Goal: Task Accomplishment & Management: Manage account settings

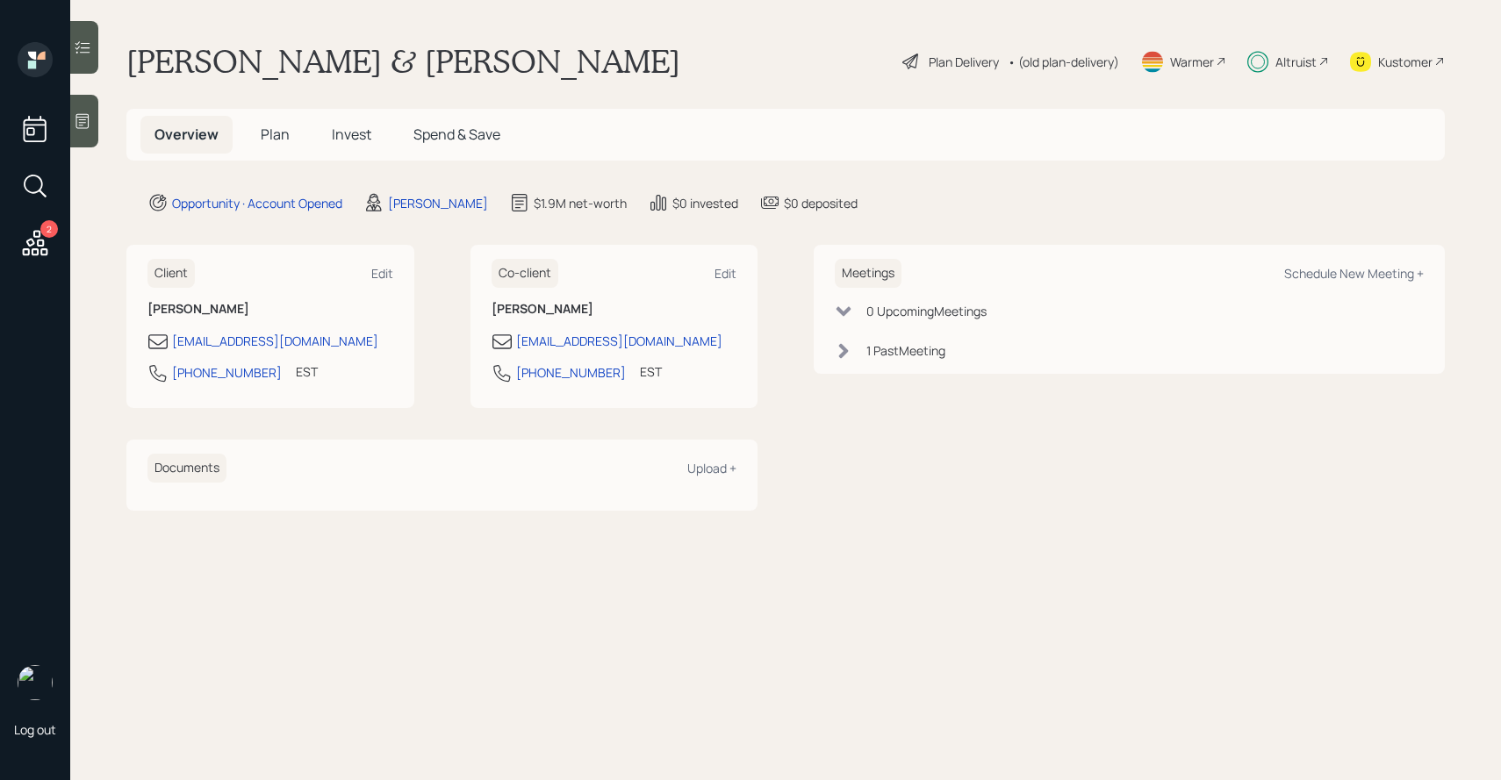
click at [349, 140] on span "Invest" at bounding box center [352, 134] width 40 height 19
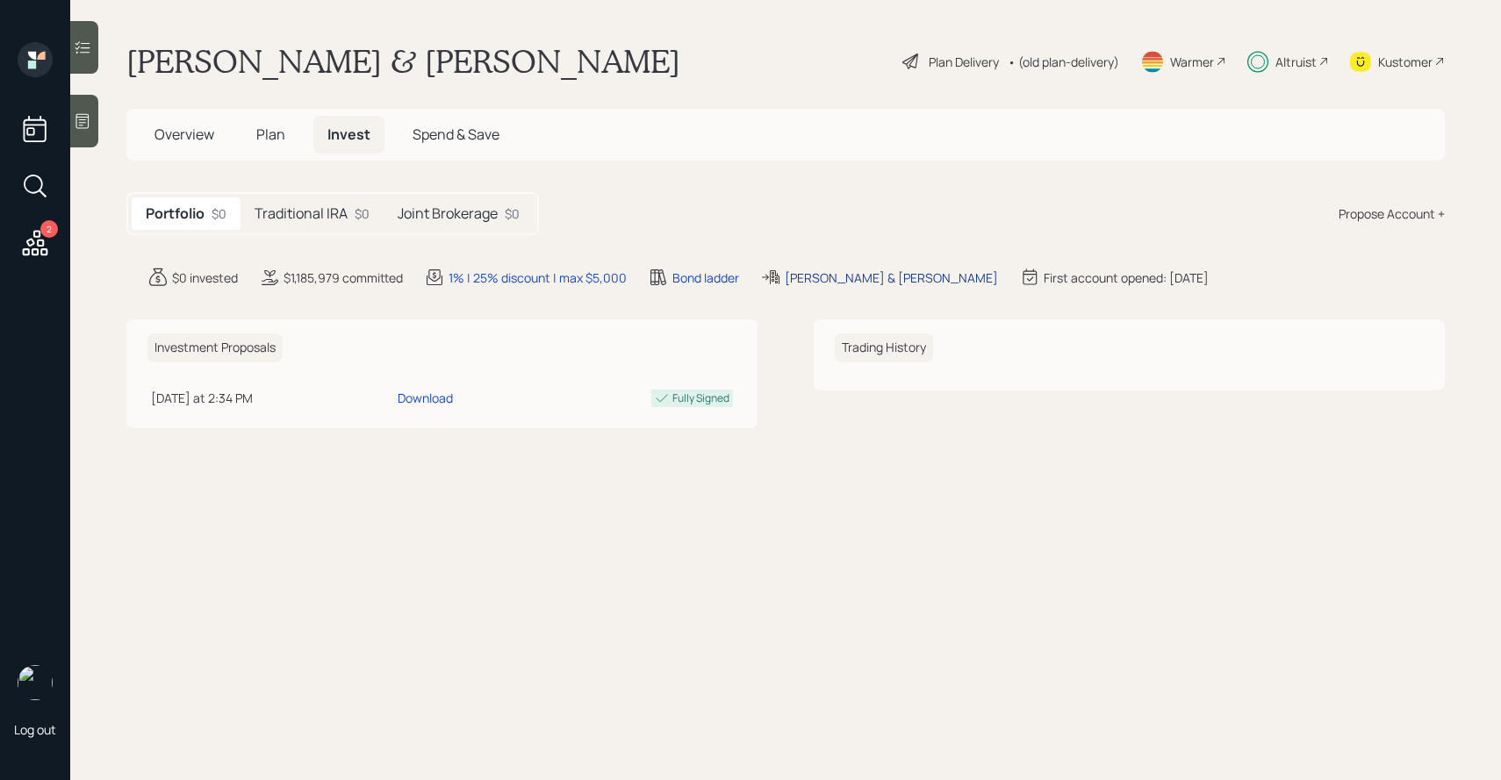
click at [860, 283] on div "[PERSON_NAME] & [PERSON_NAME]" at bounding box center [891, 278] width 213 height 18
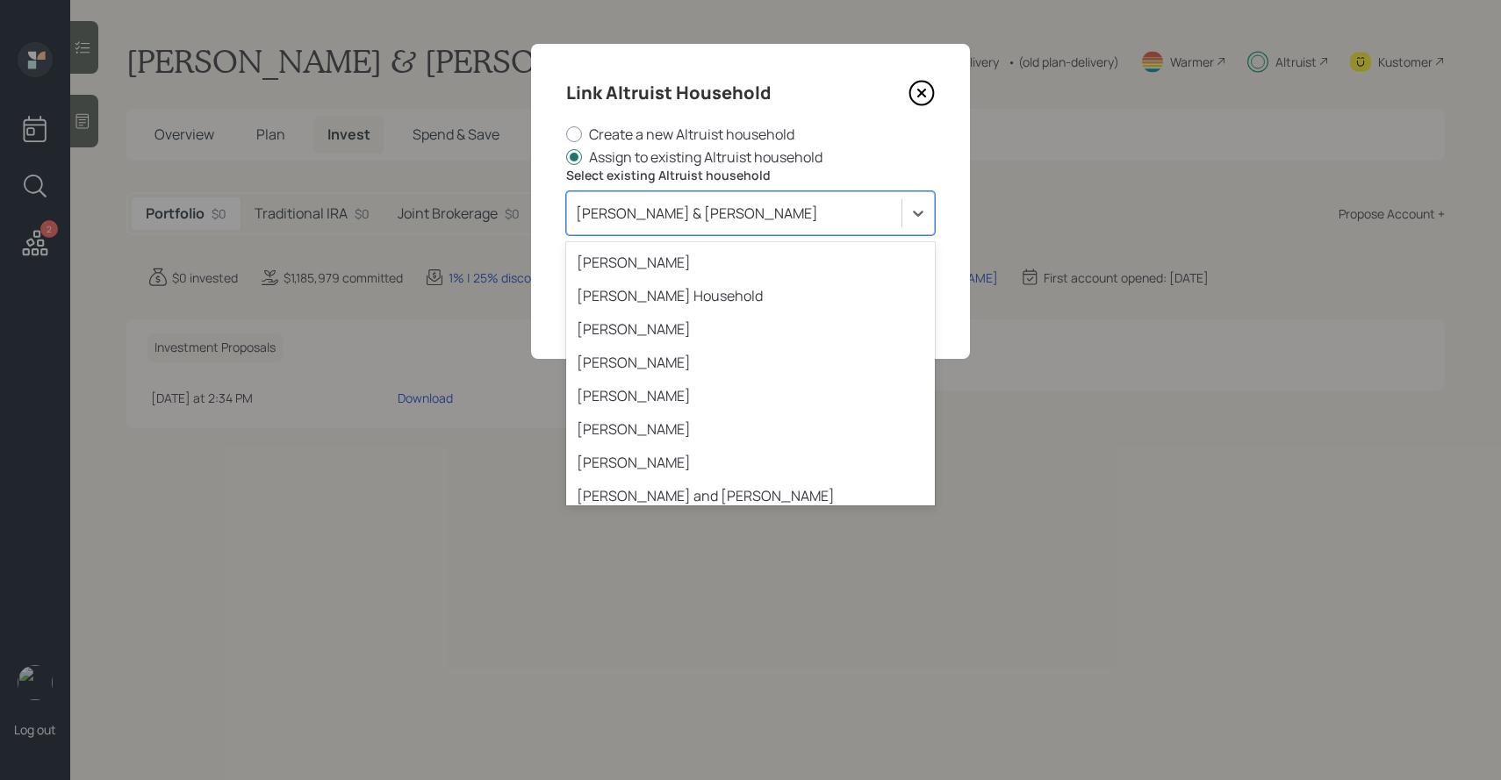
click at [788, 222] on div "[PERSON_NAME] & [PERSON_NAME]" at bounding box center [734, 213] width 334 height 30
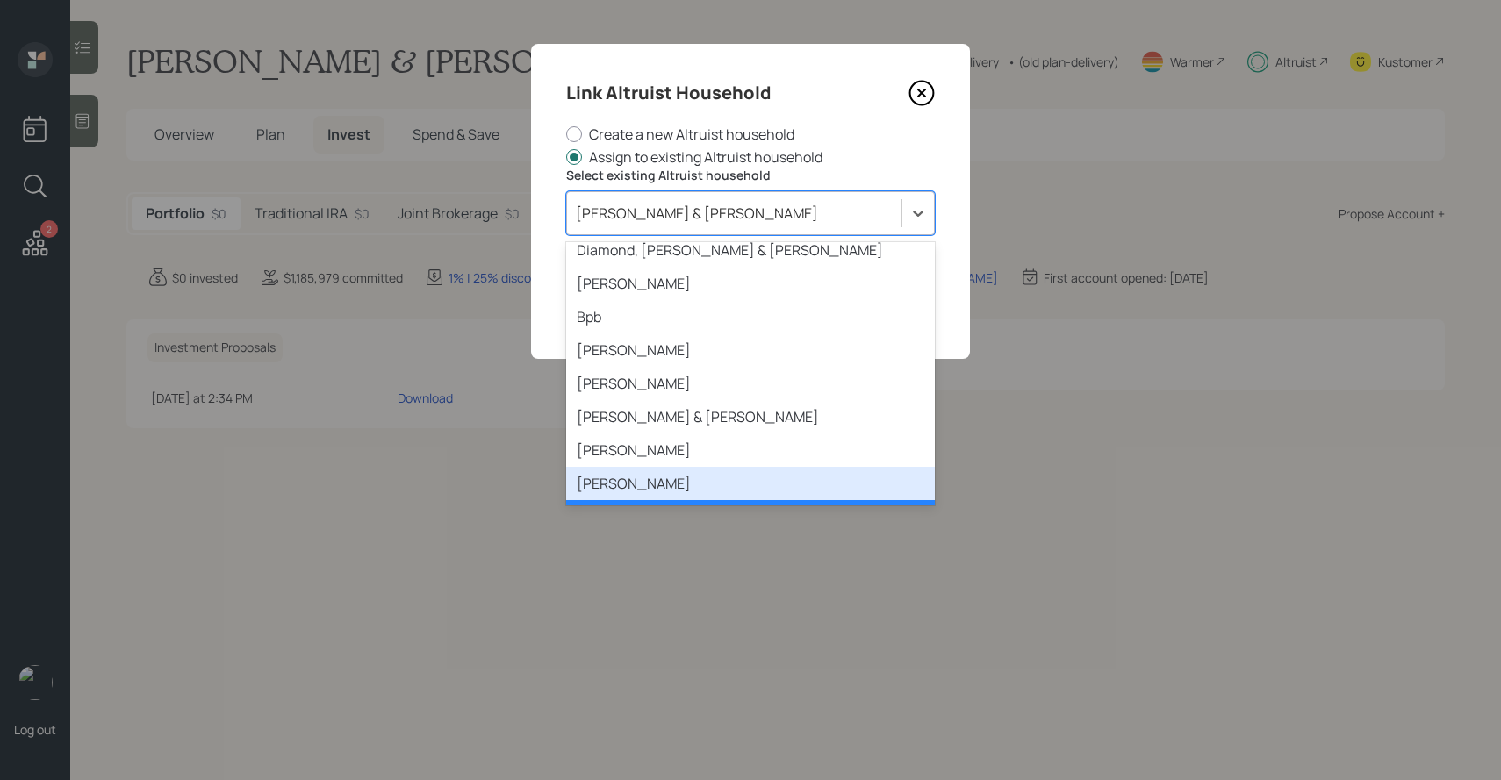
scroll to position [2345, 0]
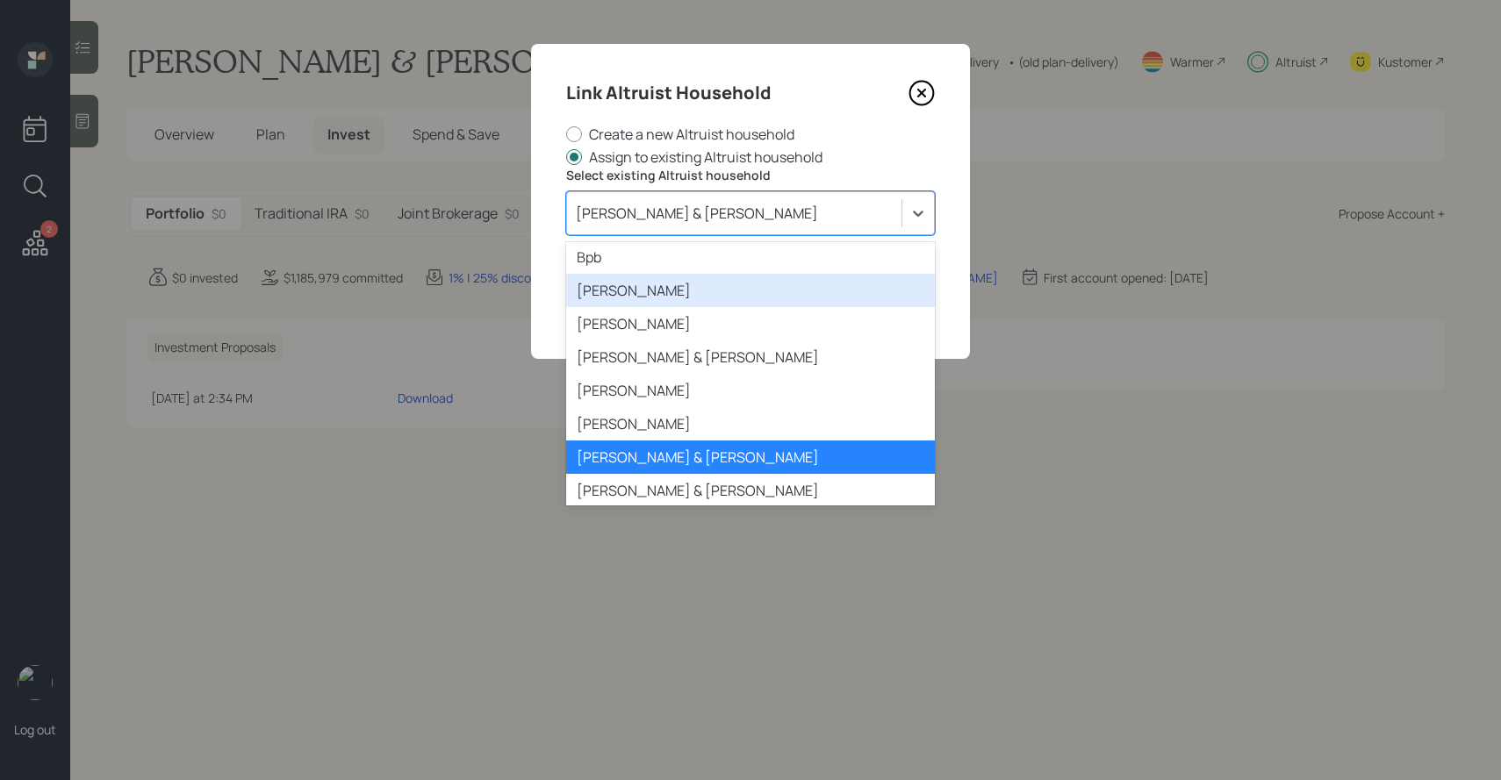
click at [919, 99] on icon at bounding box center [922, 93] width 26 height 26
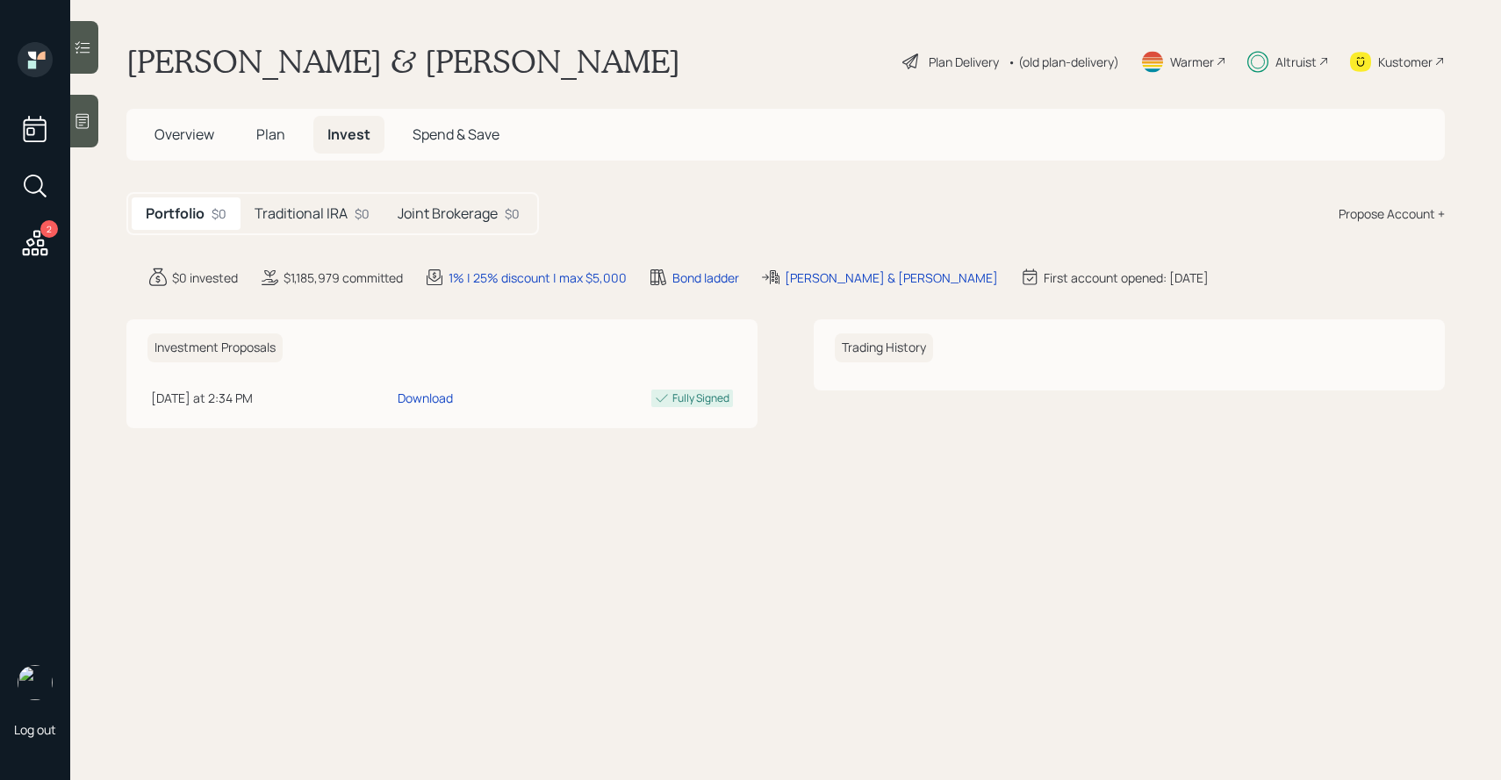
click at [1278, 60] on div "Altruist" at bounding box center [1295, 62] width 41 height 18
click at [832, 278] on div "[PERSON_NAME] & [PERSON_NAME]" at bounding box center [891, 278] width 213 height 18
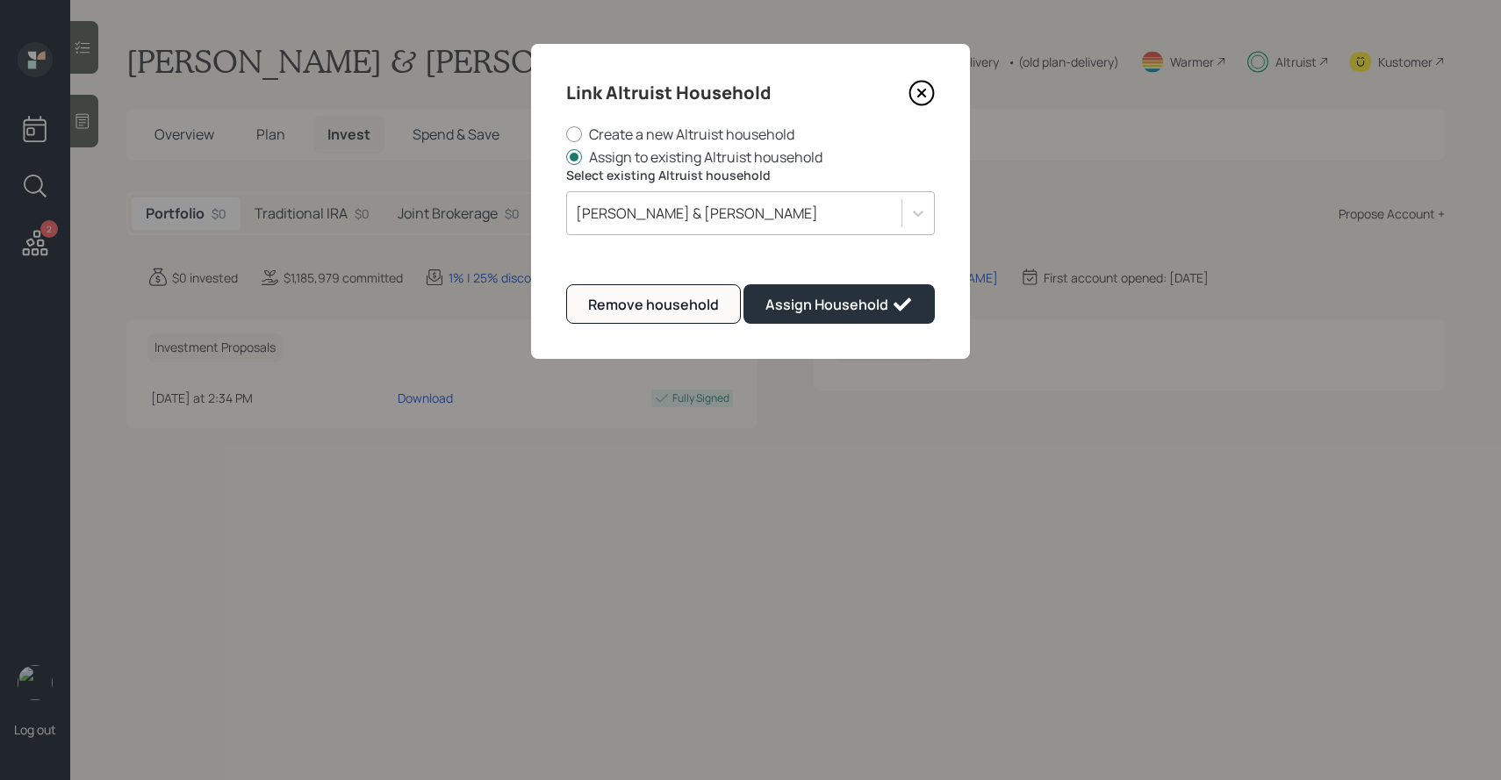
click at [750, 219] on div "[PERSON_NAME] & [PERSON_NAME]" at bounding box center [734, 213] width 334 height 30
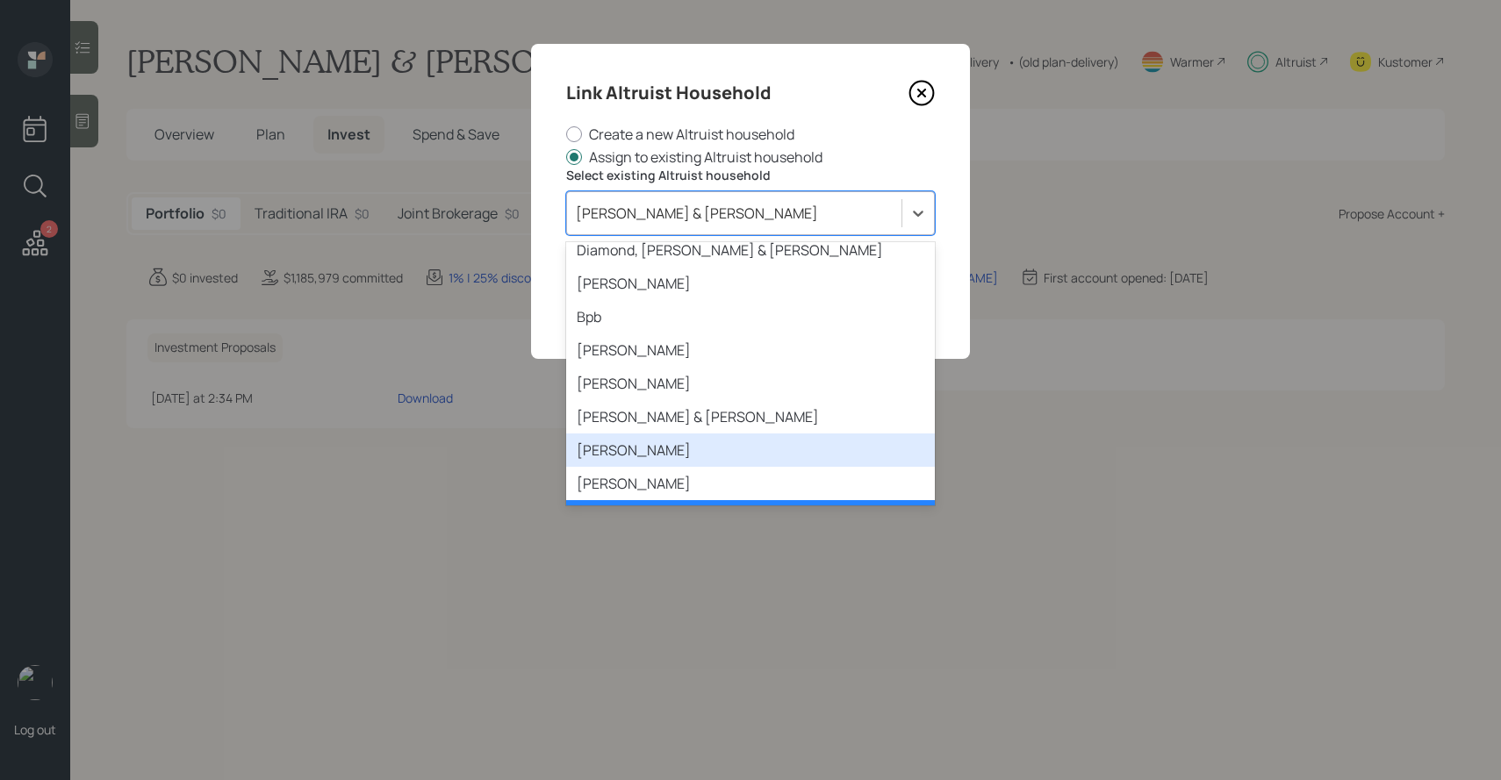
scroll to position [2345, 0]
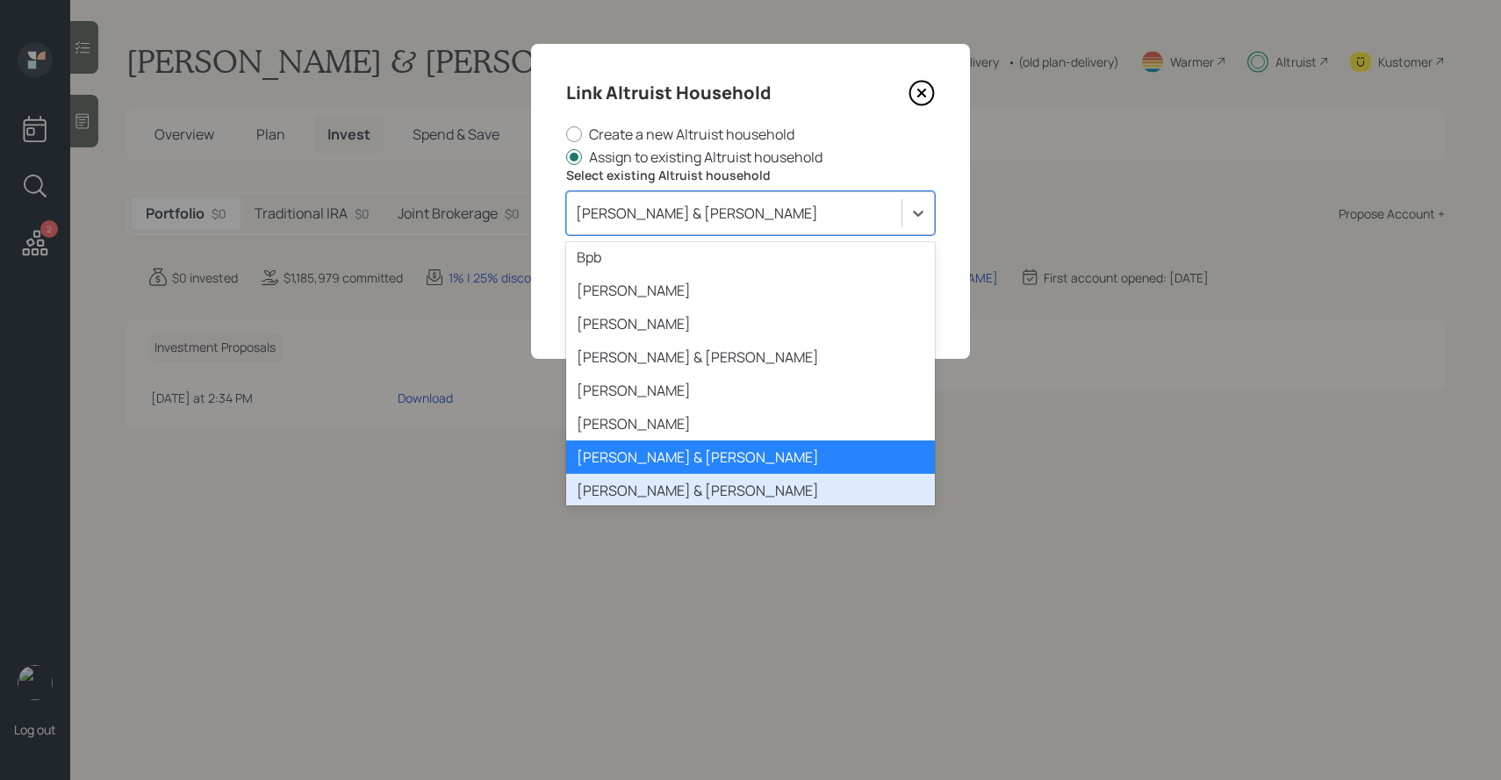
click at [677, 474] on div "[PERSON_NAME] & [PERSON_NAME]" at bounding box center [750, 490] width 369 height 33
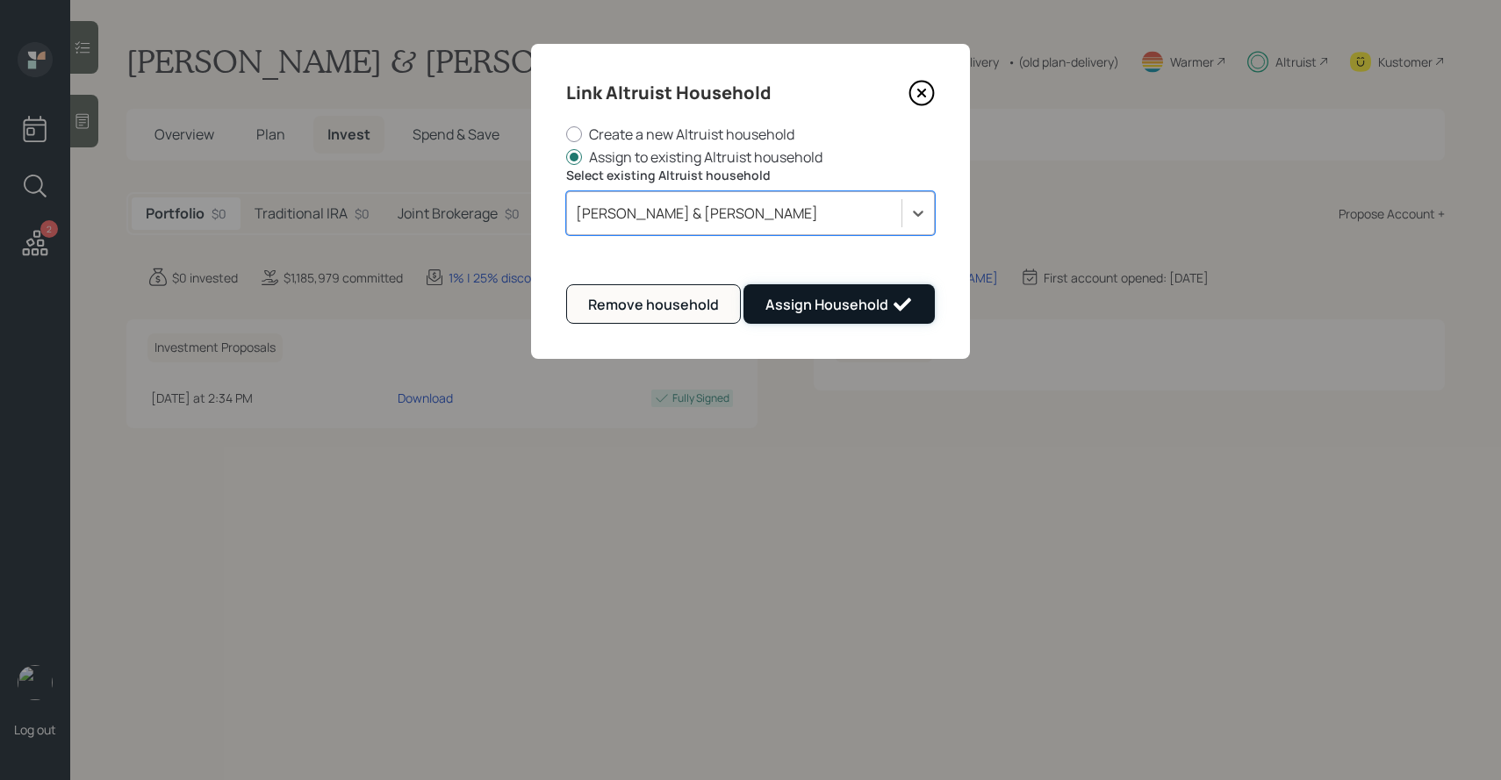
click at [830, 312] on div "Assign Household" at bounding box center [838, 304] width 147 height 21
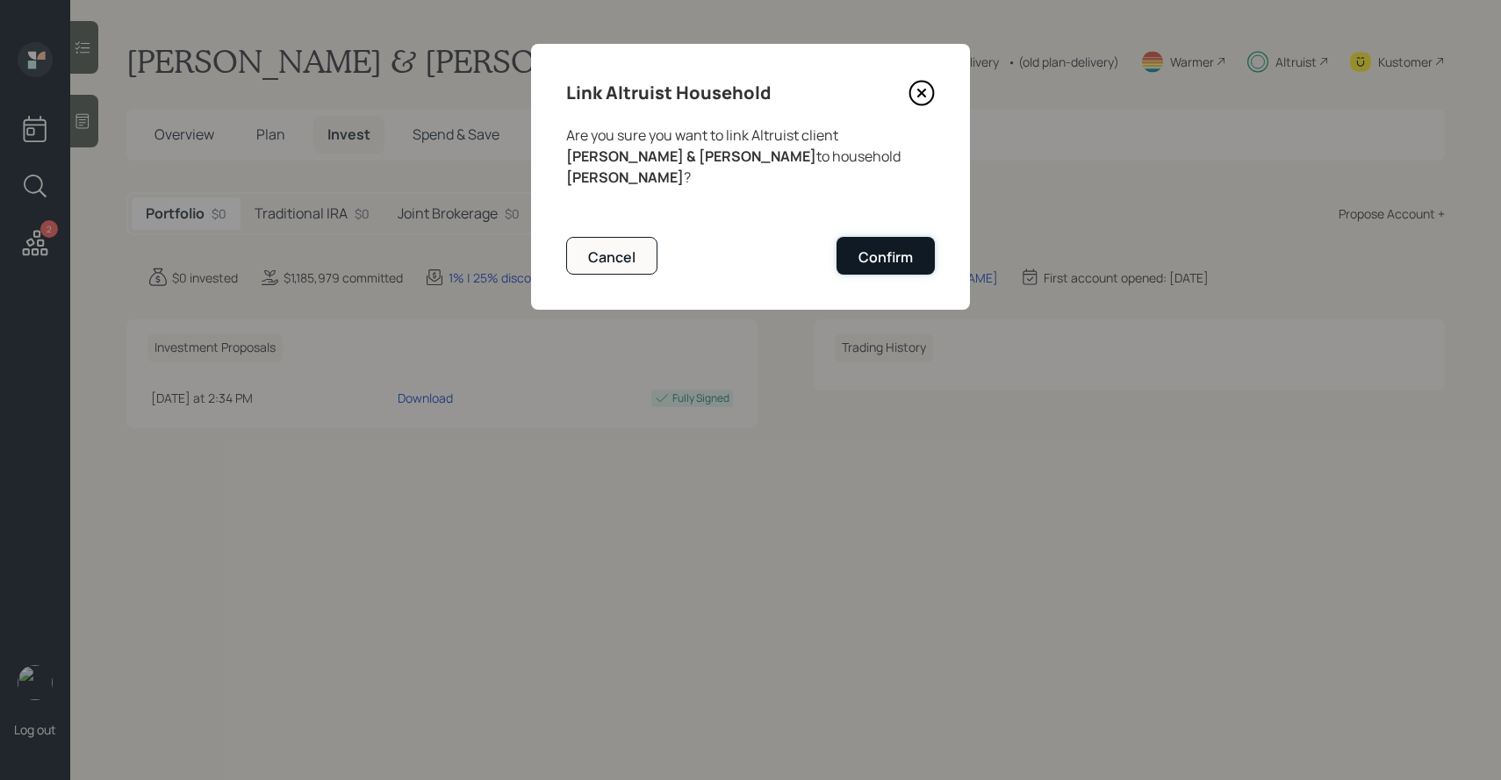
click at [879, 252] on button "Confirm" at bounding box center [886, 256] width 98 height 38
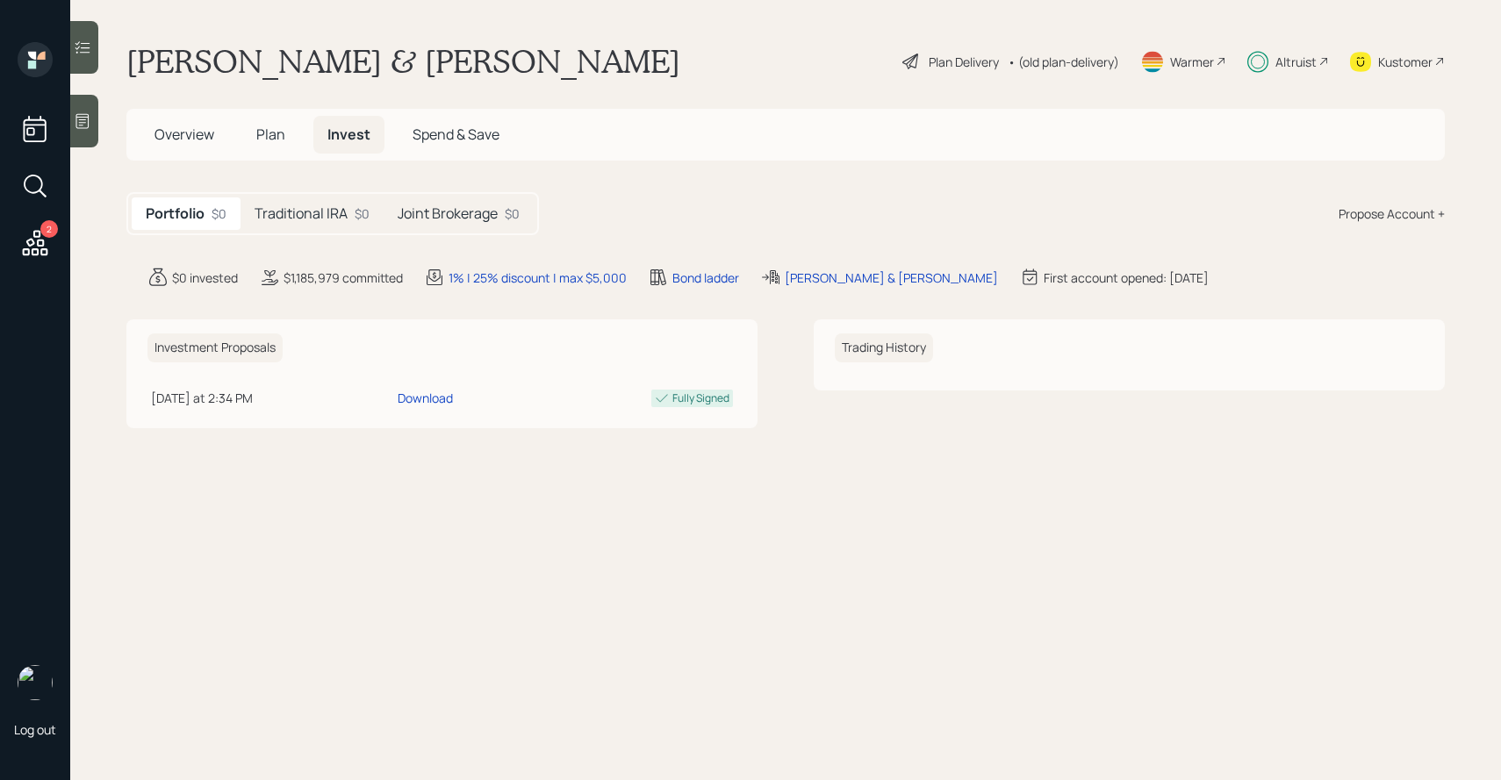
click at [1280, 61] on div "Altruist" at bounding box center [1295, 62] width 41 height 18
click at [802, 277] on div "[PERSON_NAME] & [PERSON_NAME]" at bounding box center [891, 278] width 213 height 18
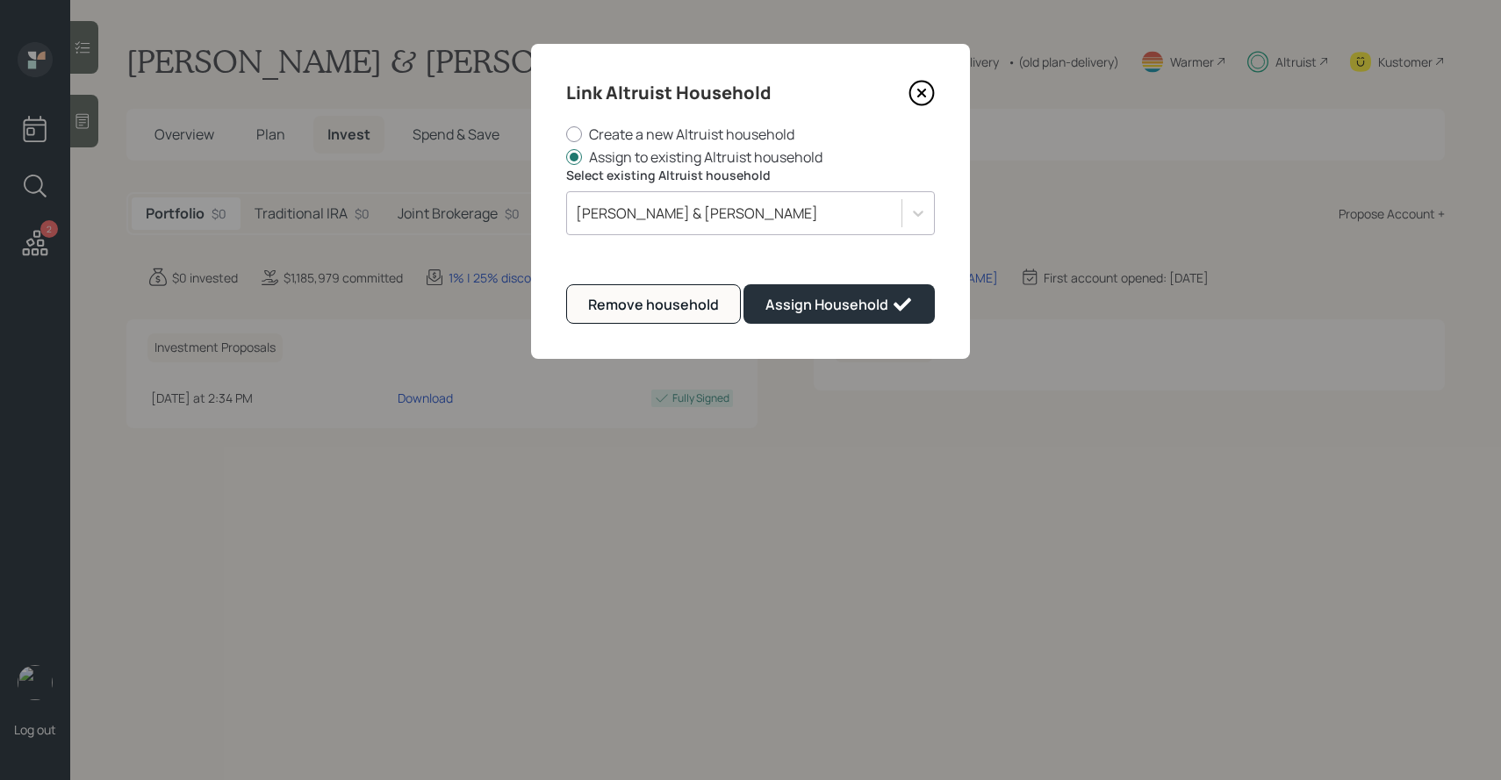
click at [925, 87] on icon at bounding box center [922, 93] width 26 height 26
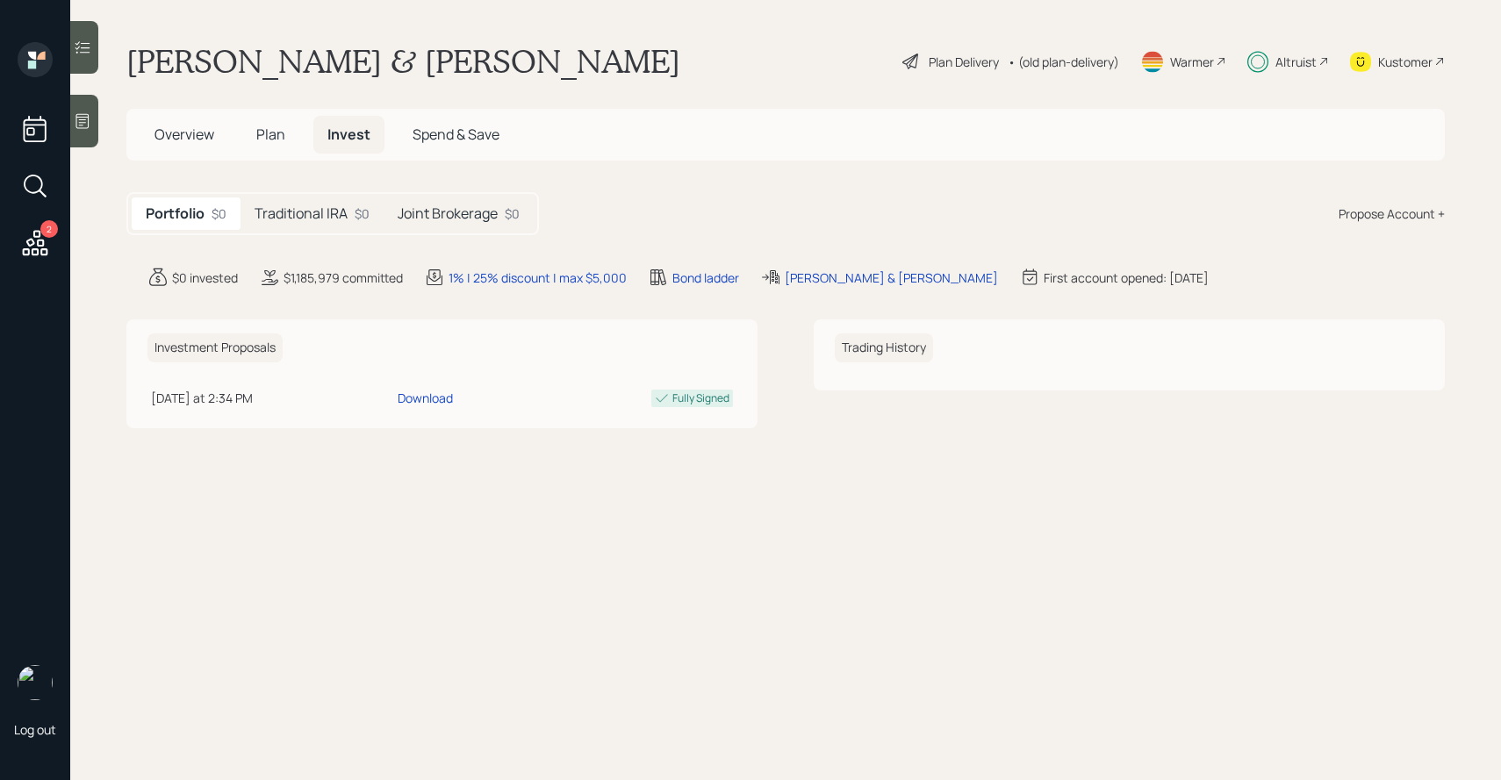
click at [1282, 68] on div "Altruist" at bounding box center [1295, 62] width 41 height 18
click at [338, 215] on h5 "Traditional IRA" at bounding box center [301, 213] width 93 height 17
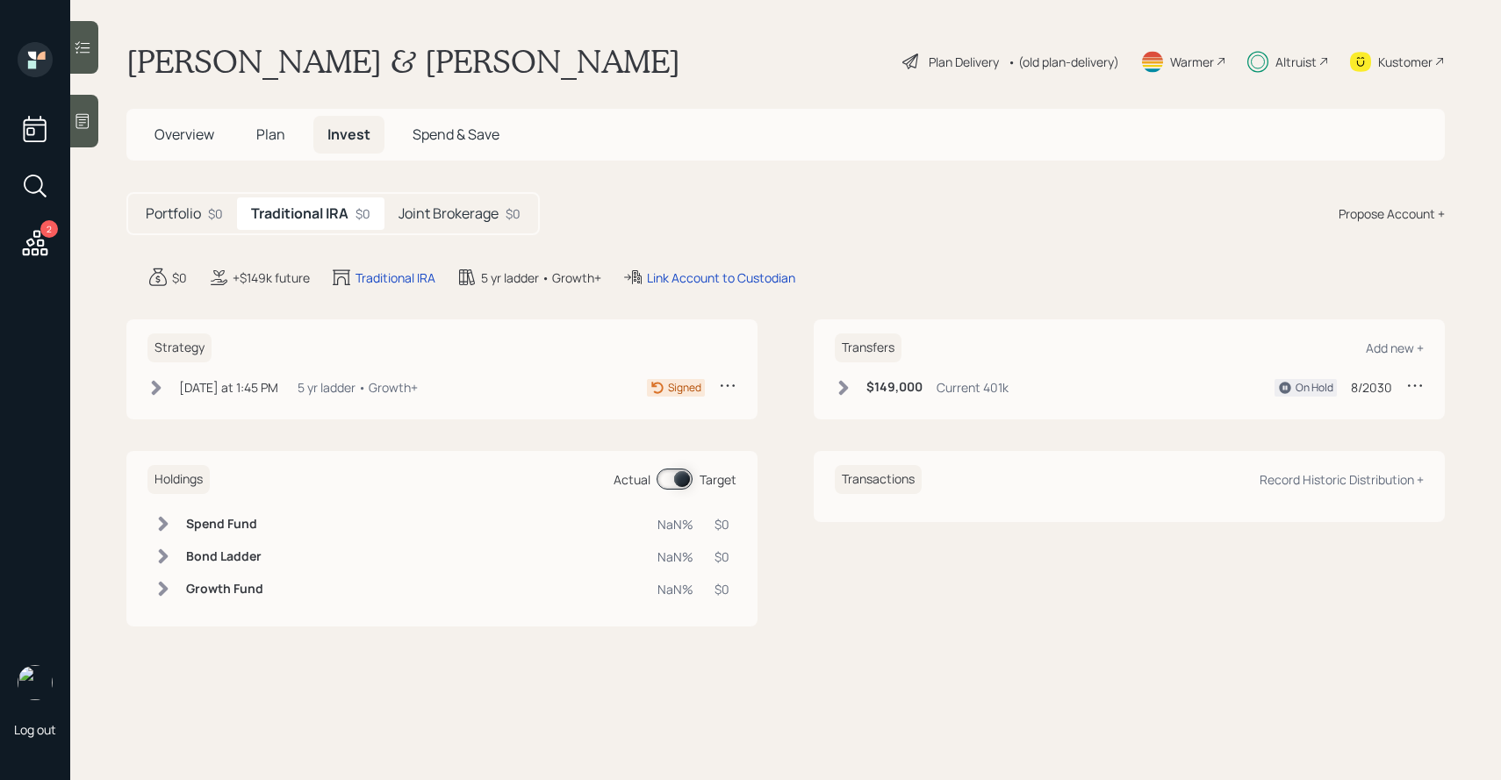
click at [420, 209] on h5 "Joint Brokerage" at bounding box center [449, 213] width 100 height 17
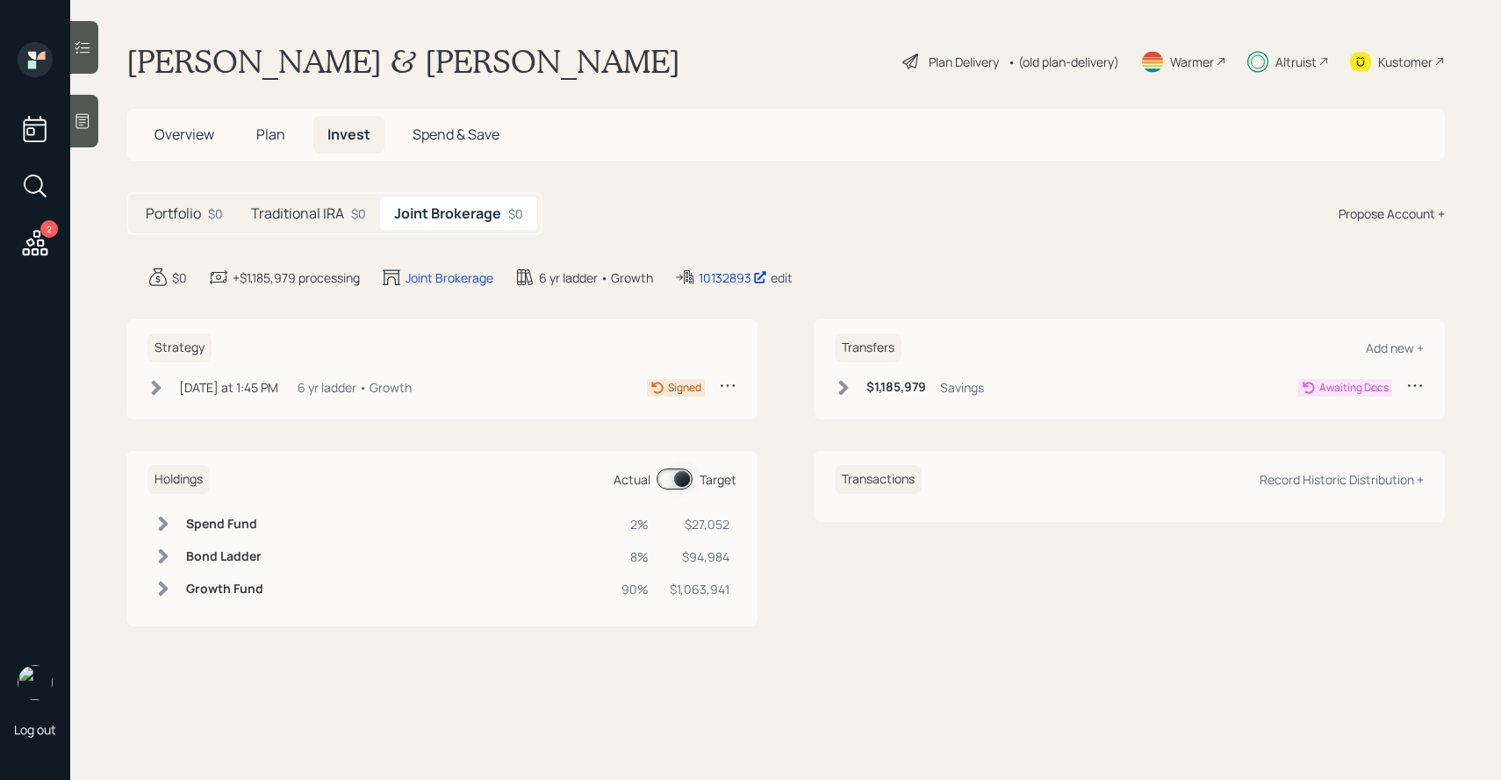
click at [779, 275] on div "edit" at bounding box center [782, 277] width 22 height 17
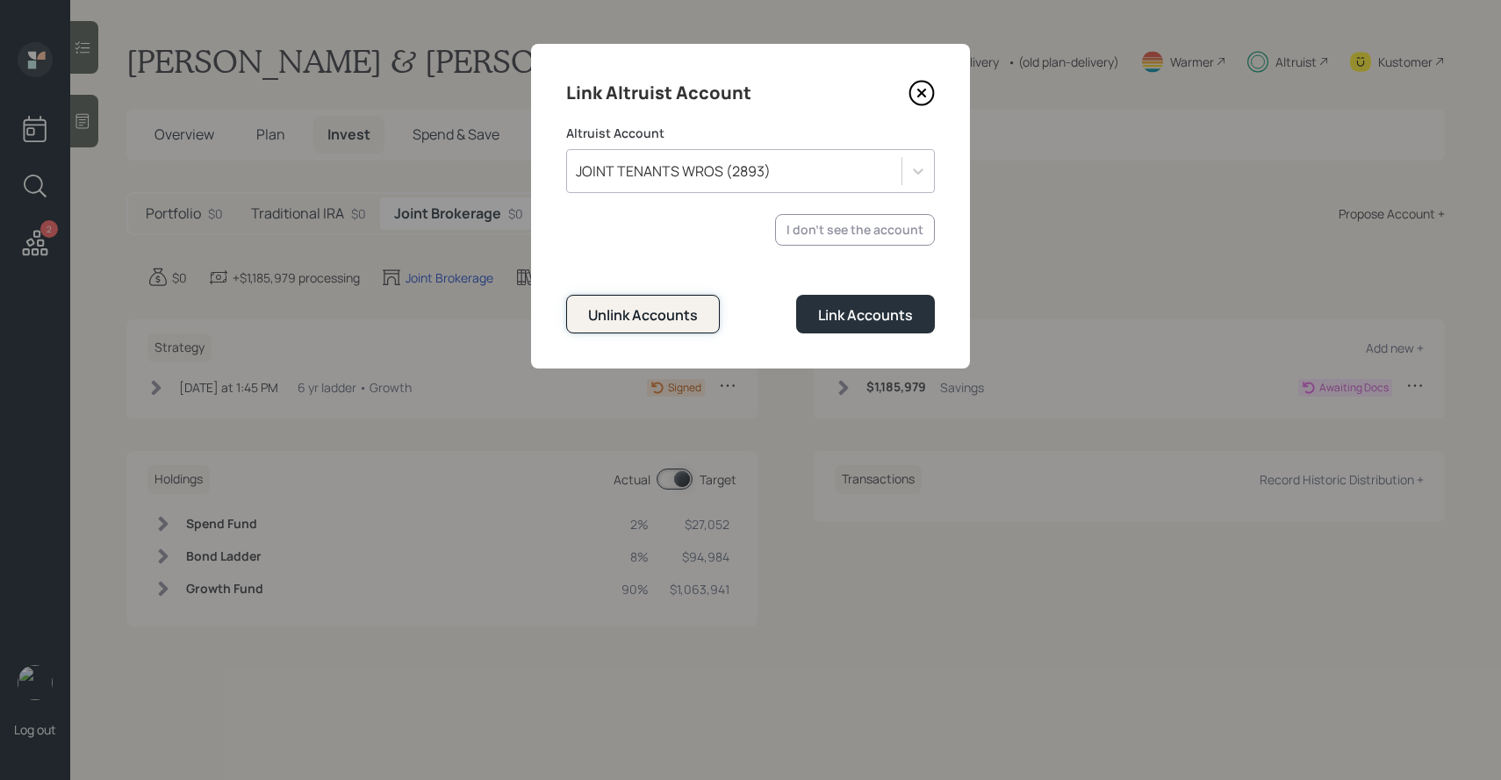
click at [672, 314] on div "Unlink Accounts" at bounding box center [643, 314] width 110 height 19
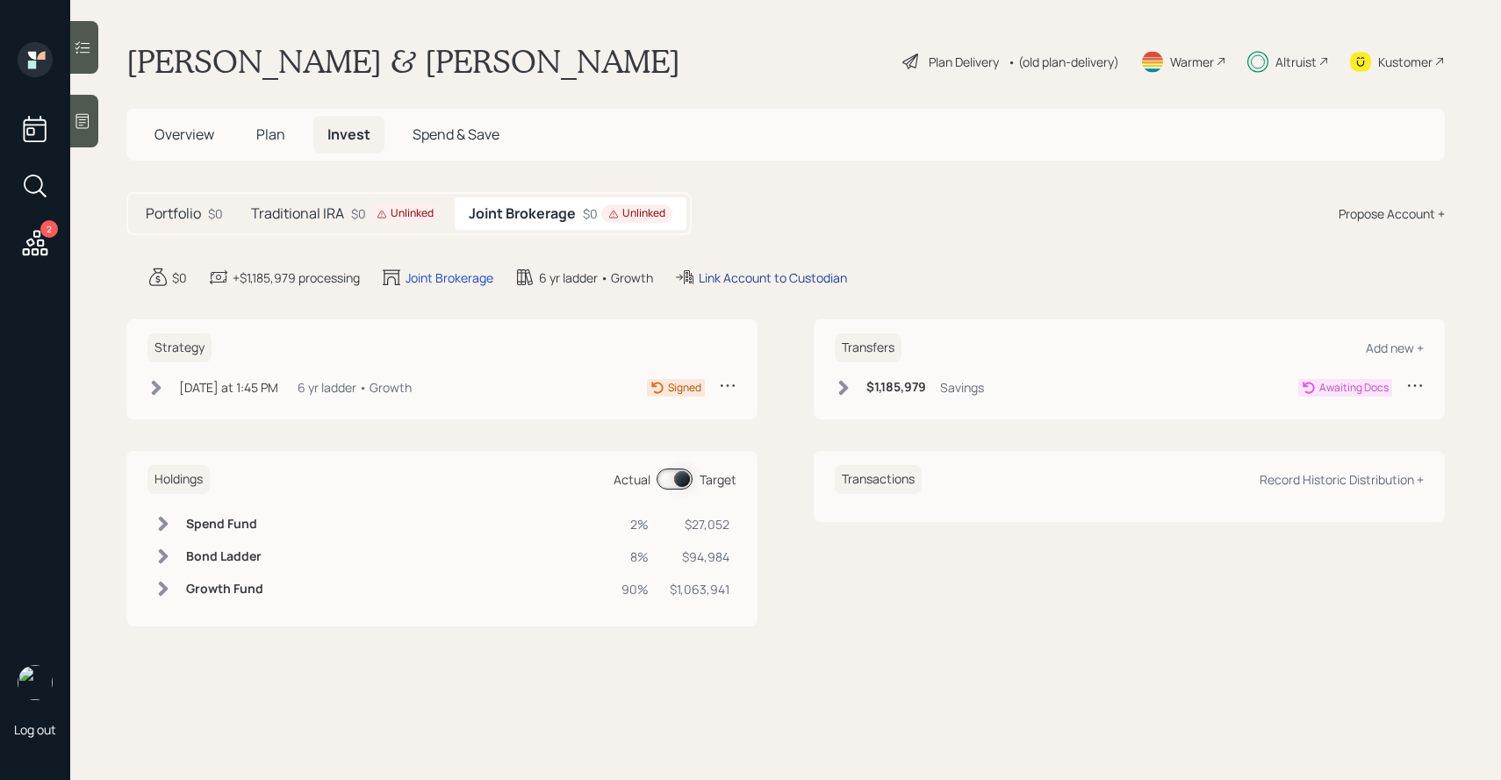
click at [737, 273] on div "Link Account to Custodian" at bounding box center [773, 278] width 148 height 18
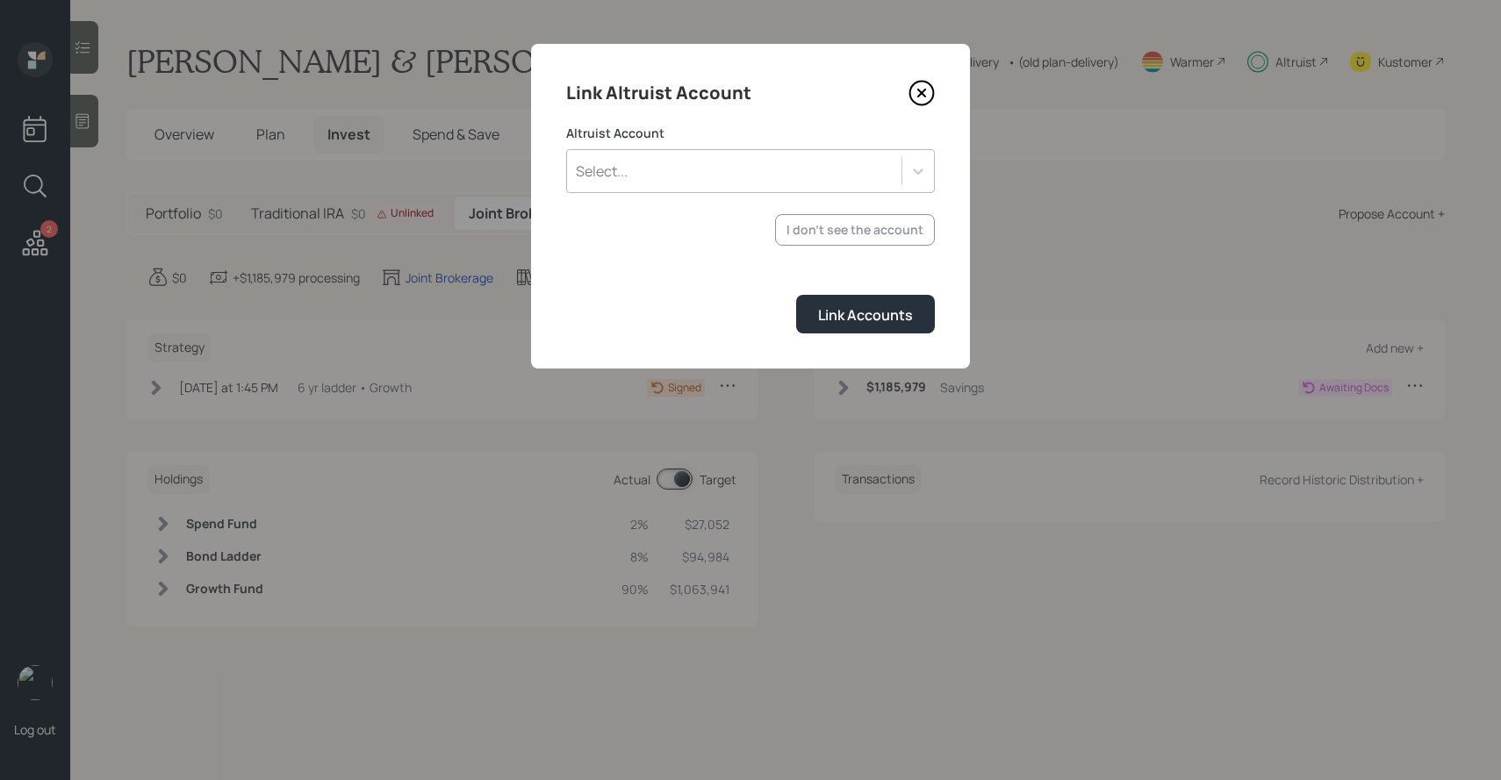
click at [759, 185] on div "Select..." at bounding box center [750, 171] width 369 height 44
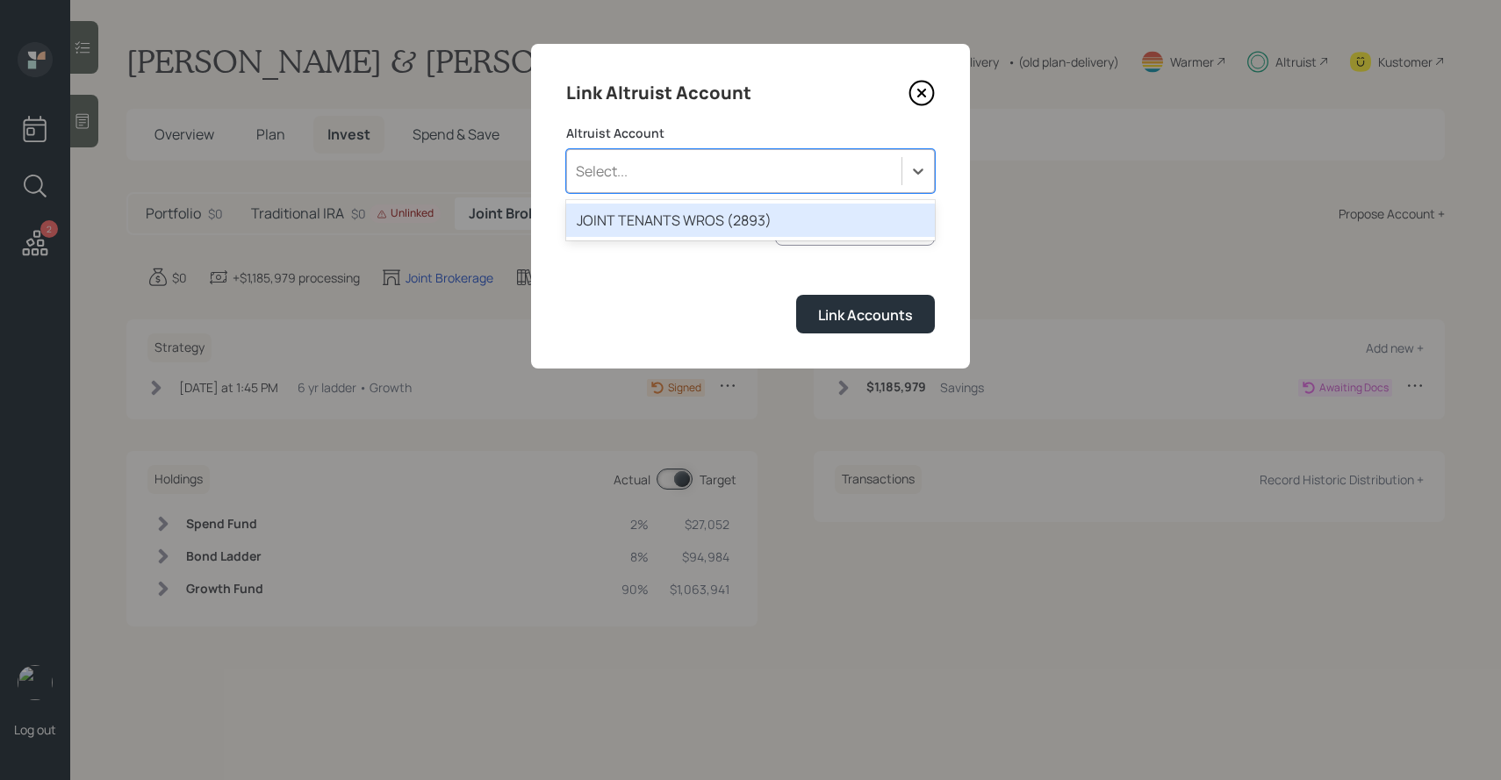
click at [753, 207] on div "JOINT TENANTS WROS (2893)" at bounding box center [750, 220] width 369 height 33
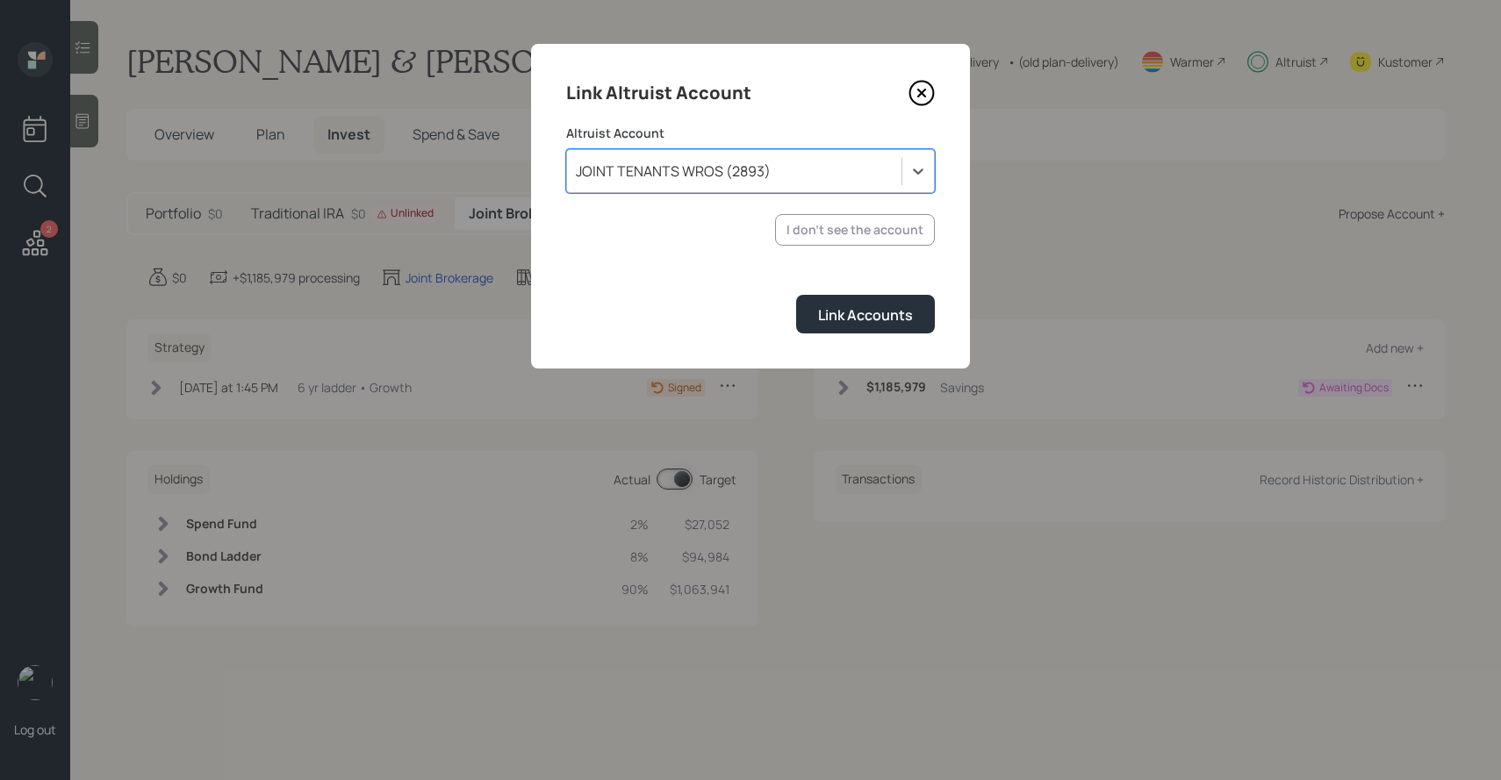
click at [923, 96] on icon at bounding box center [921, 93] width 7 height 7
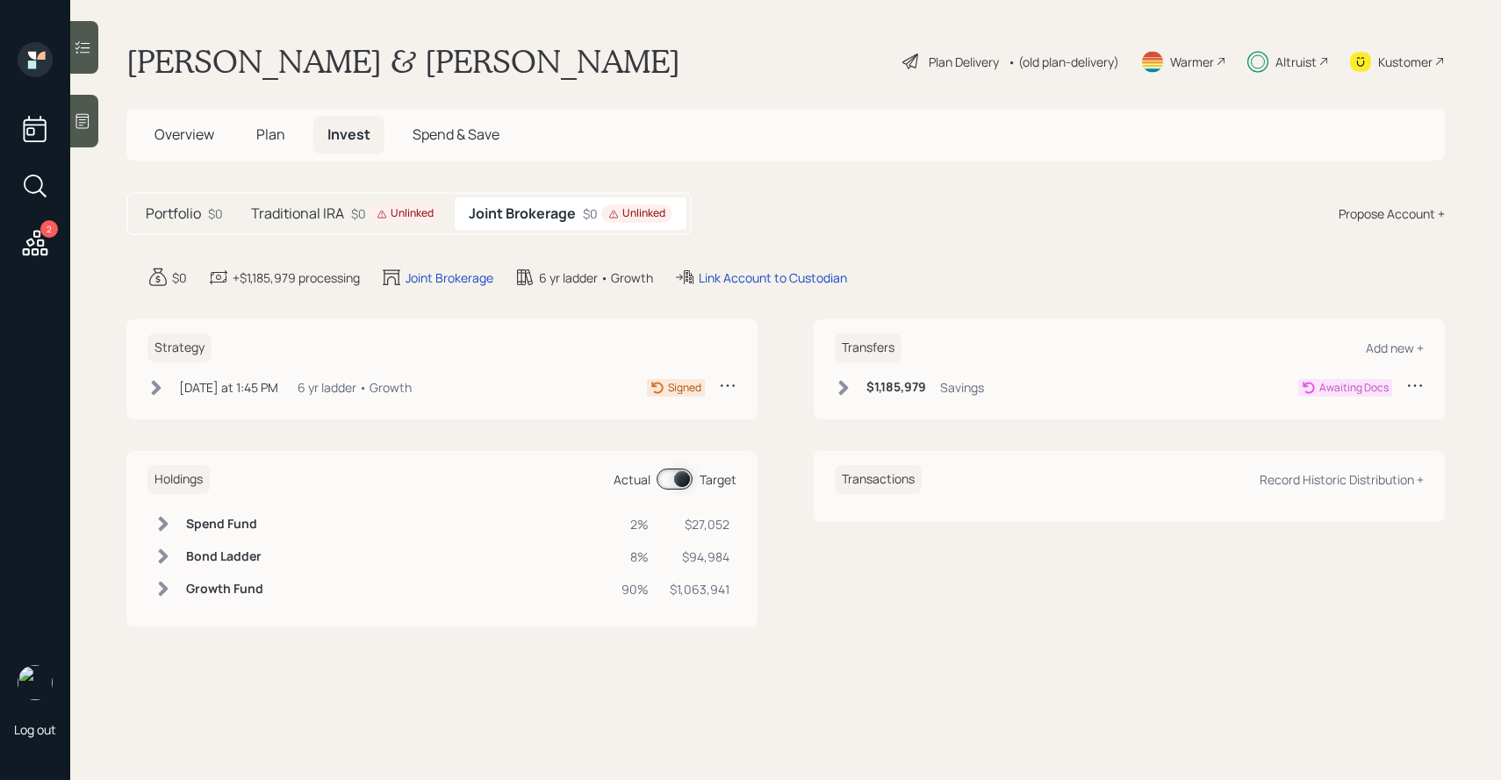
click at [203, 214] on div "Portfolio $0" at bounding box center [184, 214] width 105 height 32
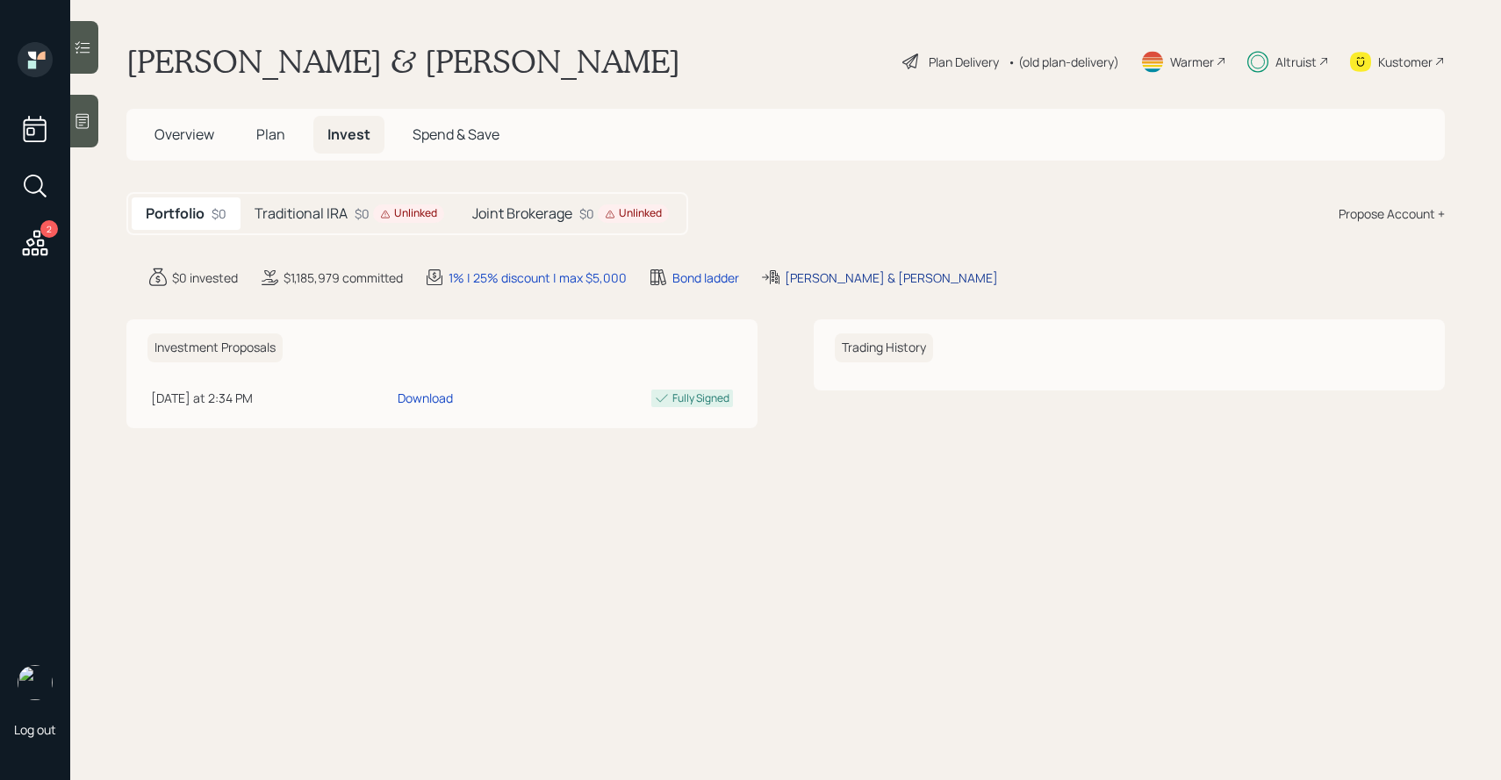
click at [807, 277] on div "[PERSON_NAME] & [PERSON_NAME]" at bounding box center [891, 278] width 213 height 18
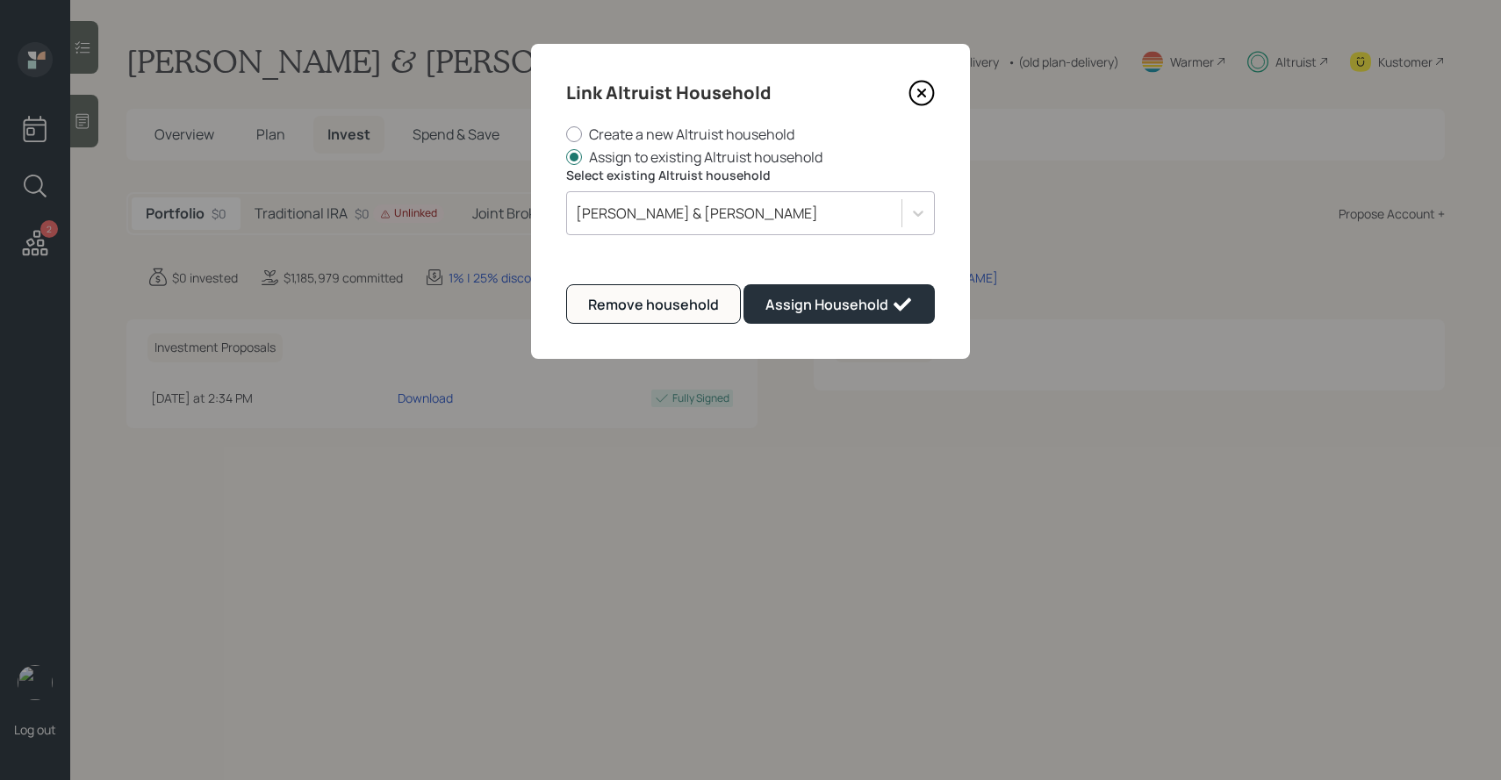
click at [730, 205] on div "[PERSON_NAME] & [PERSON_NAME]" at bounding box center [734, 213] width 334 height 30
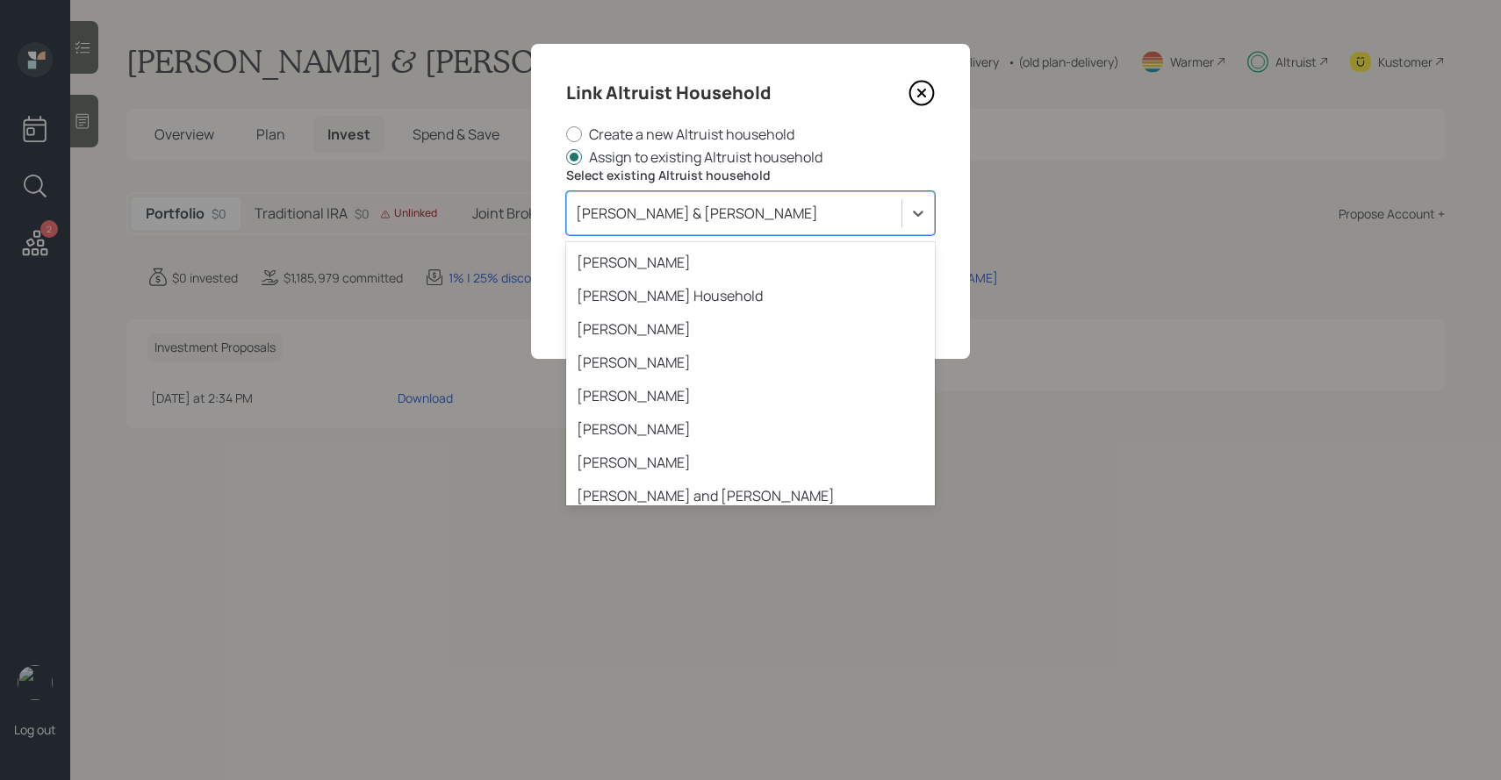
scroll to position [2345, 0]
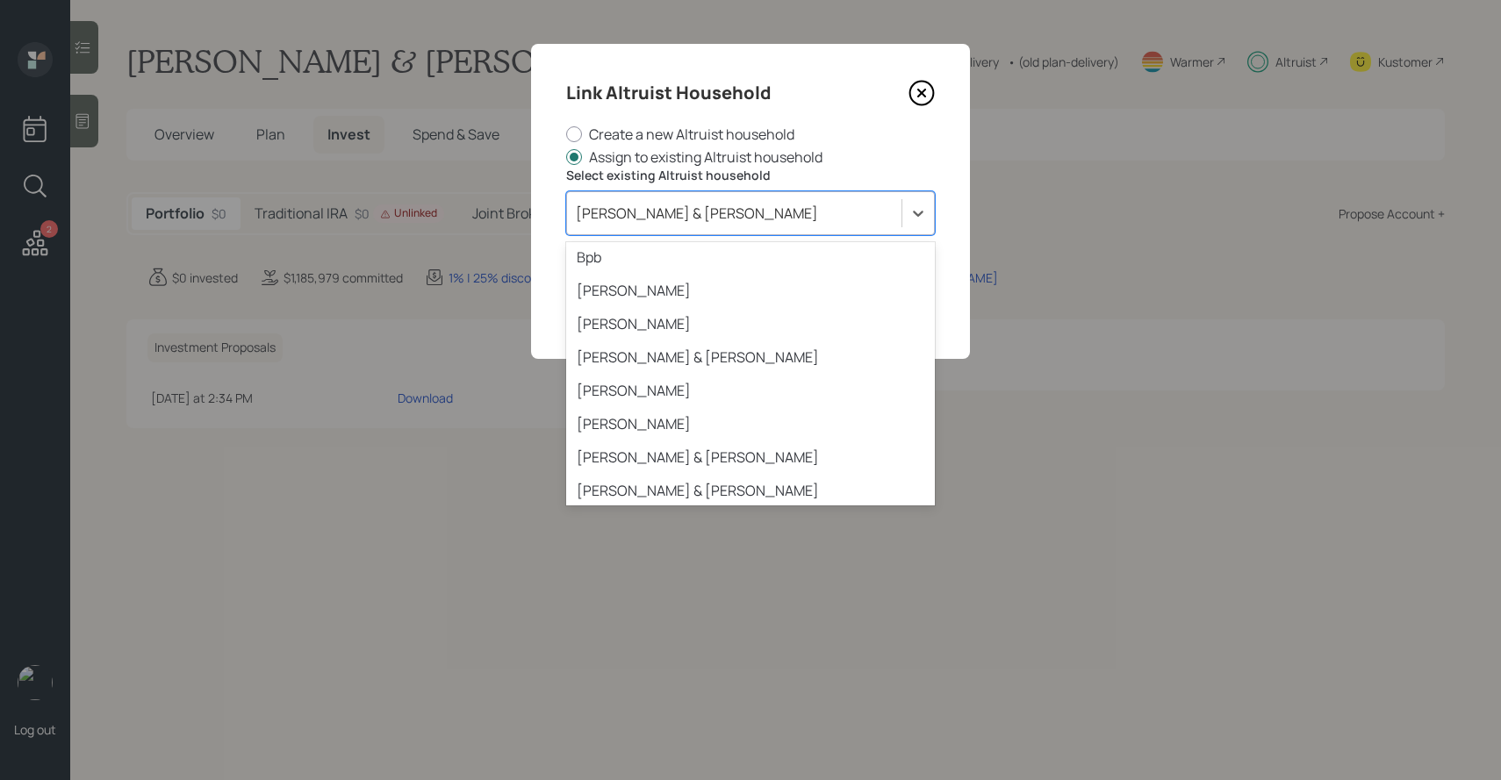
click at [698, 507] on div "[PERSON_NAME] & [PERSON_NAME]" at bounding box center [750, 523] width 369 height 33
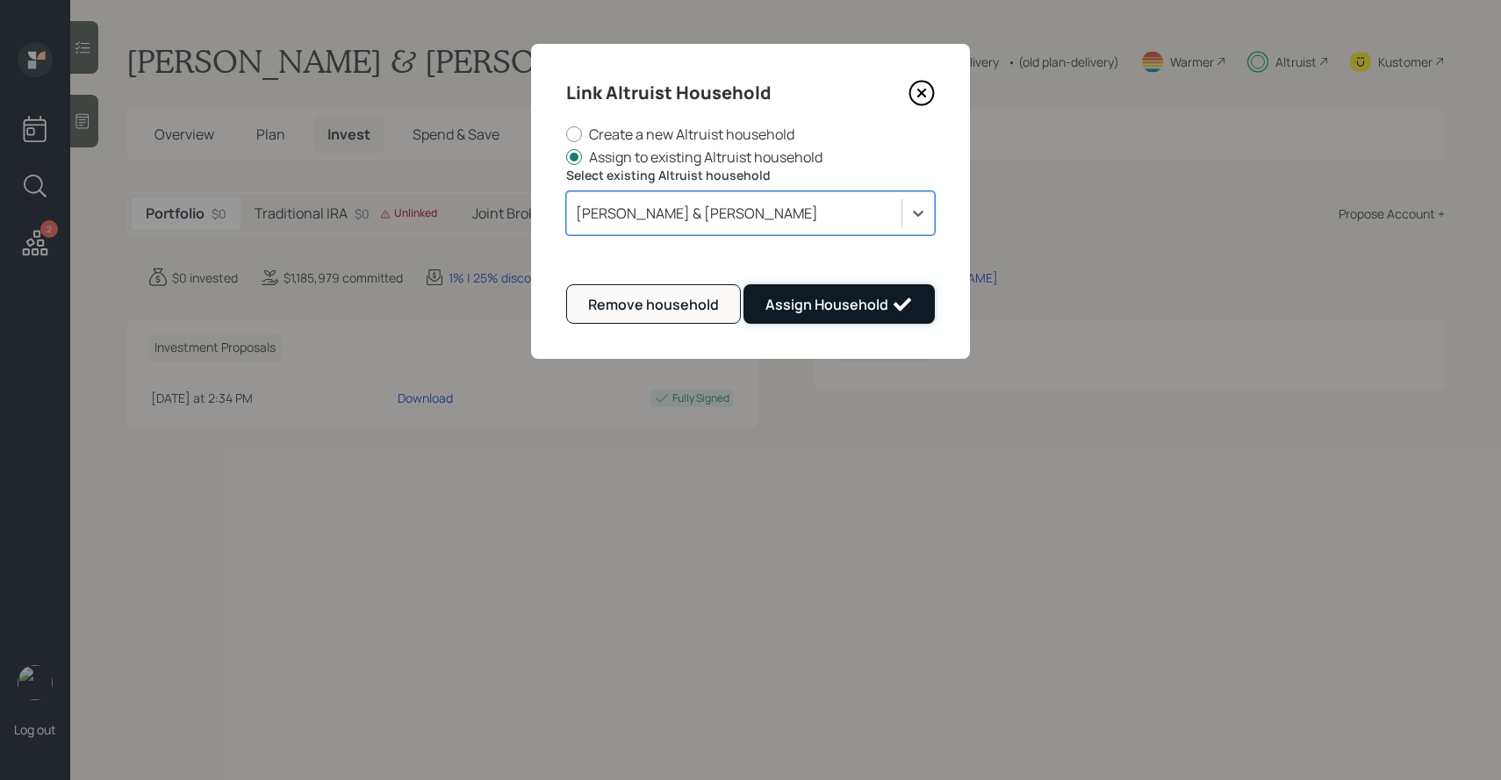
click at [831, 294] on div "Assign Household" at bounding box center [838, 304] width 147 height 21
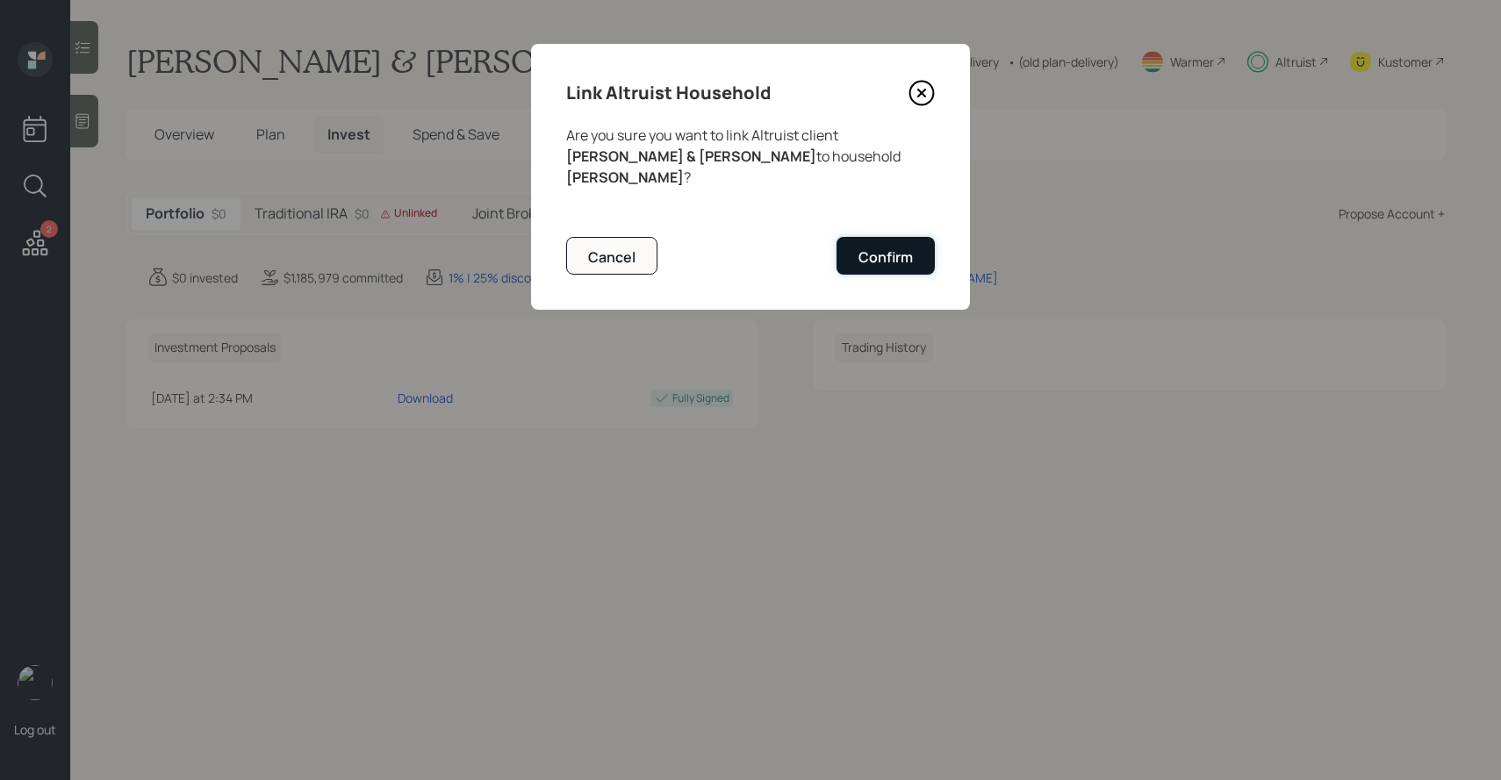
click at [879, 247] on button "Confirm" at bounding box center [886, 256] width 98 height 38
click at [863, 237] on button "Confirm" at bounding box center [886, 256] width 98 height 38
click at [910, 101] on icon at bounding box center [922, 93] width 26 height 26
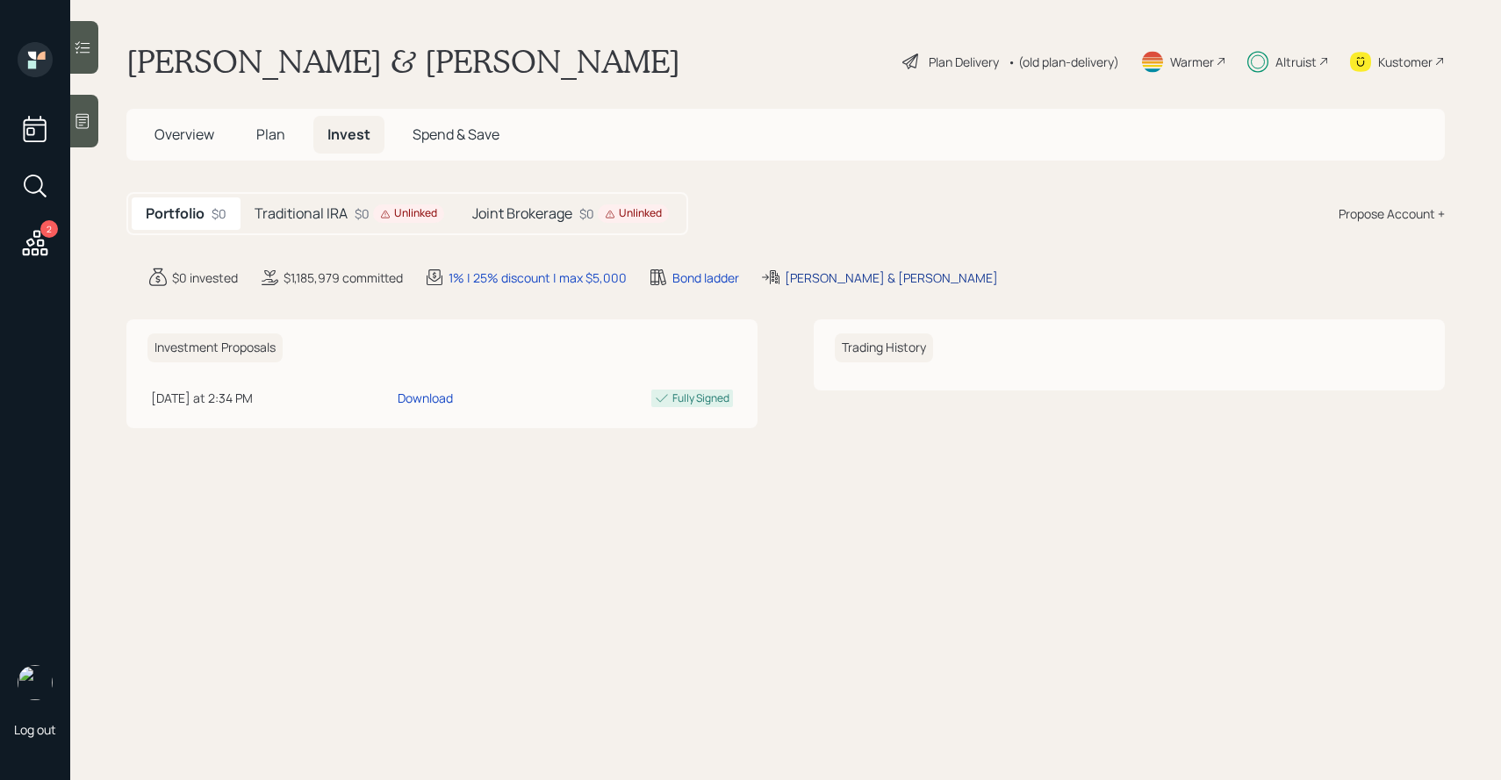
click at [841, 274] on div "[PERSON_NAME] & [PERSON_NAME]" at bounding box center [891, 278] width 213 height 18
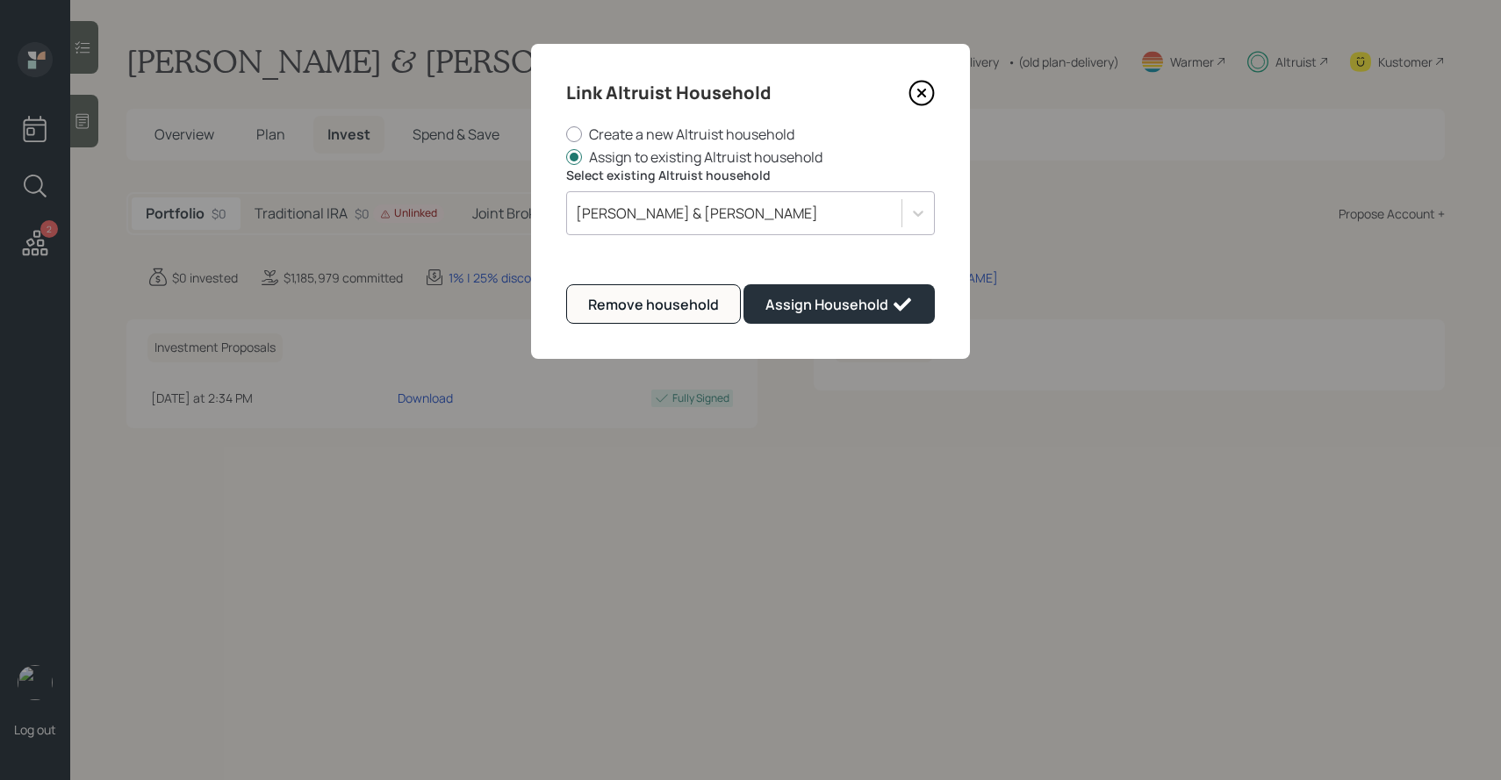
click at [734, 218] on div "[PERSON_NAME] & [PERSON_NAME]" at bounding box center [734, 213] width 334 height 30
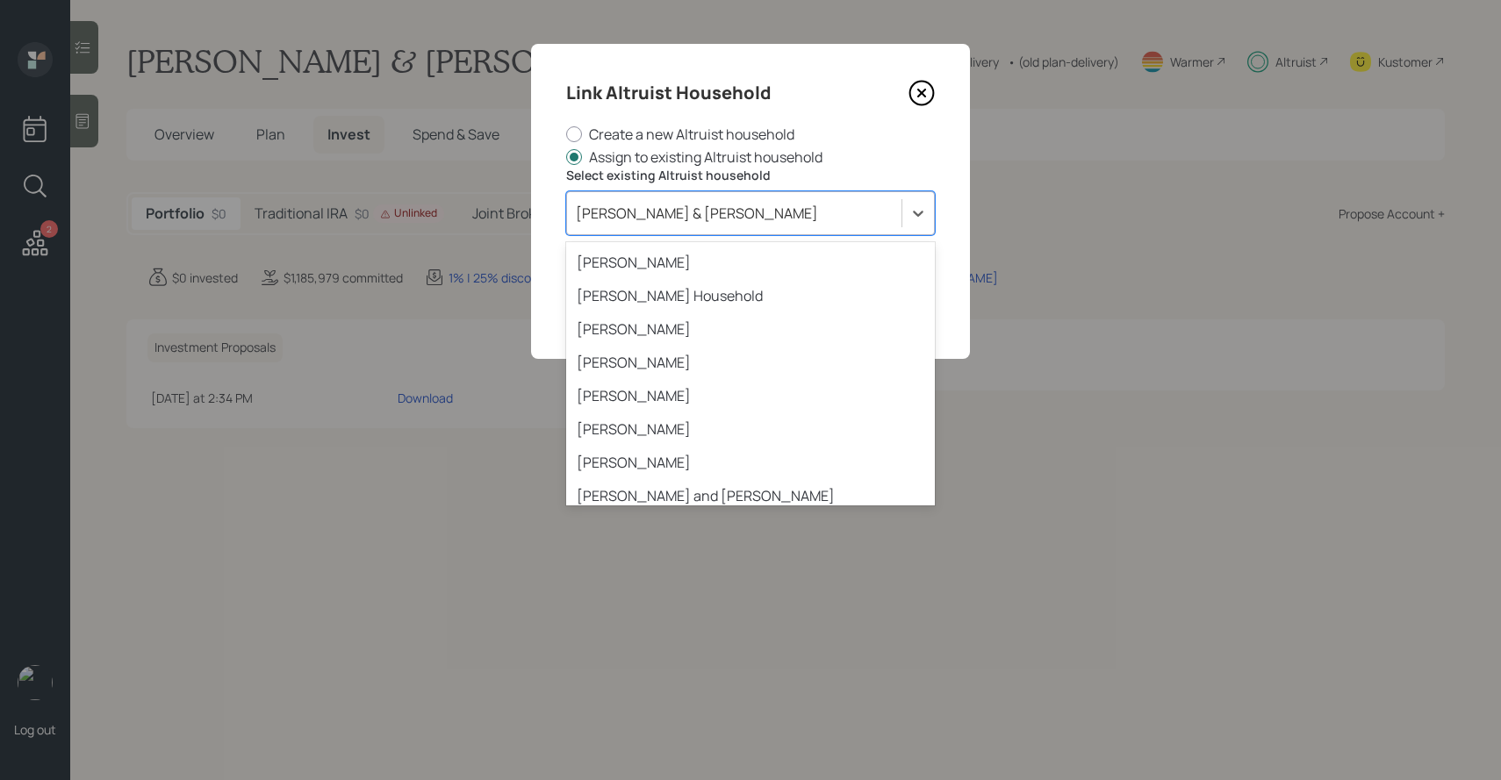
scroll to position [2345, 0]
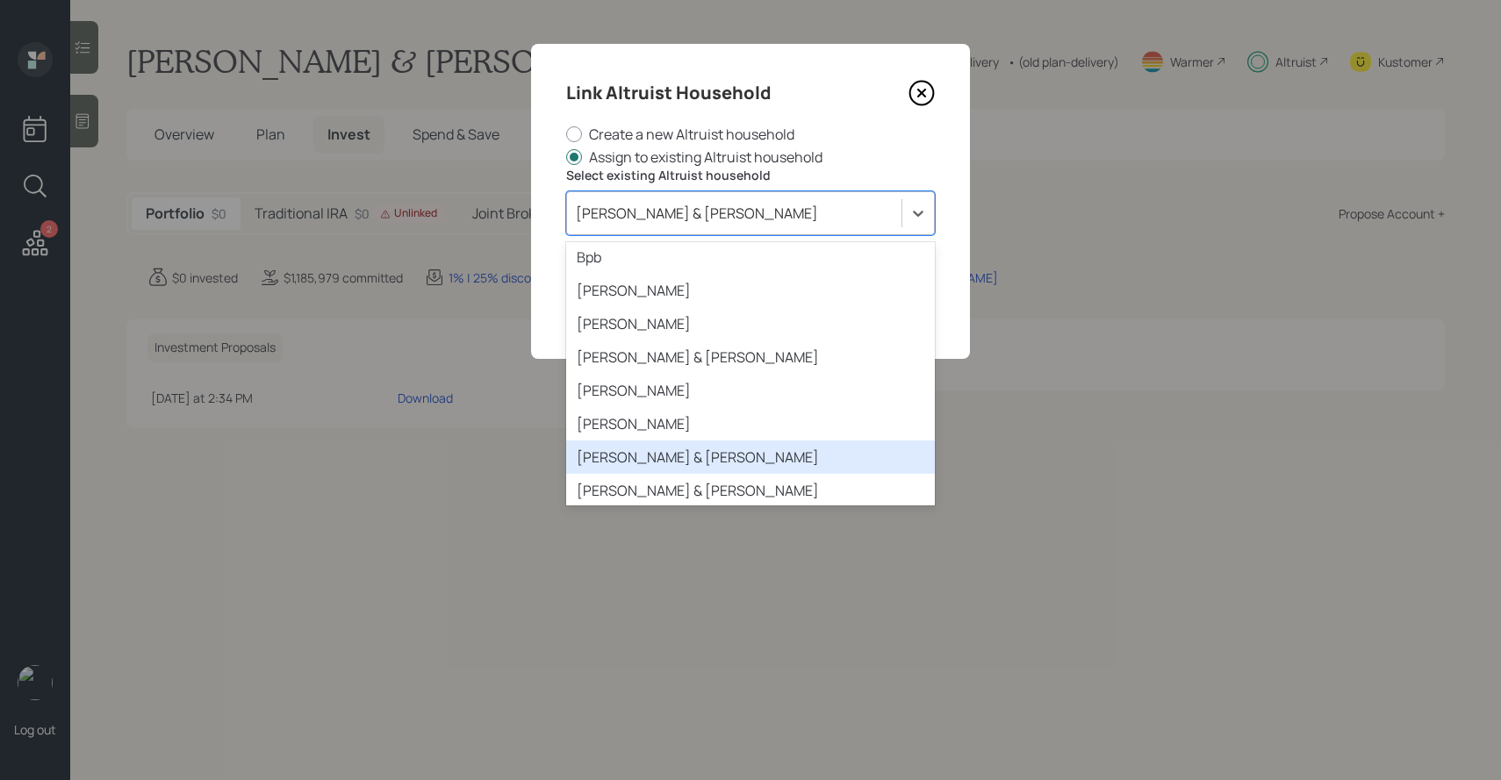
click at [703, 441] on div "[PERSON_NAME] & [PERSON_NAME]" at bounding box center [750, 457] width 369 height 33
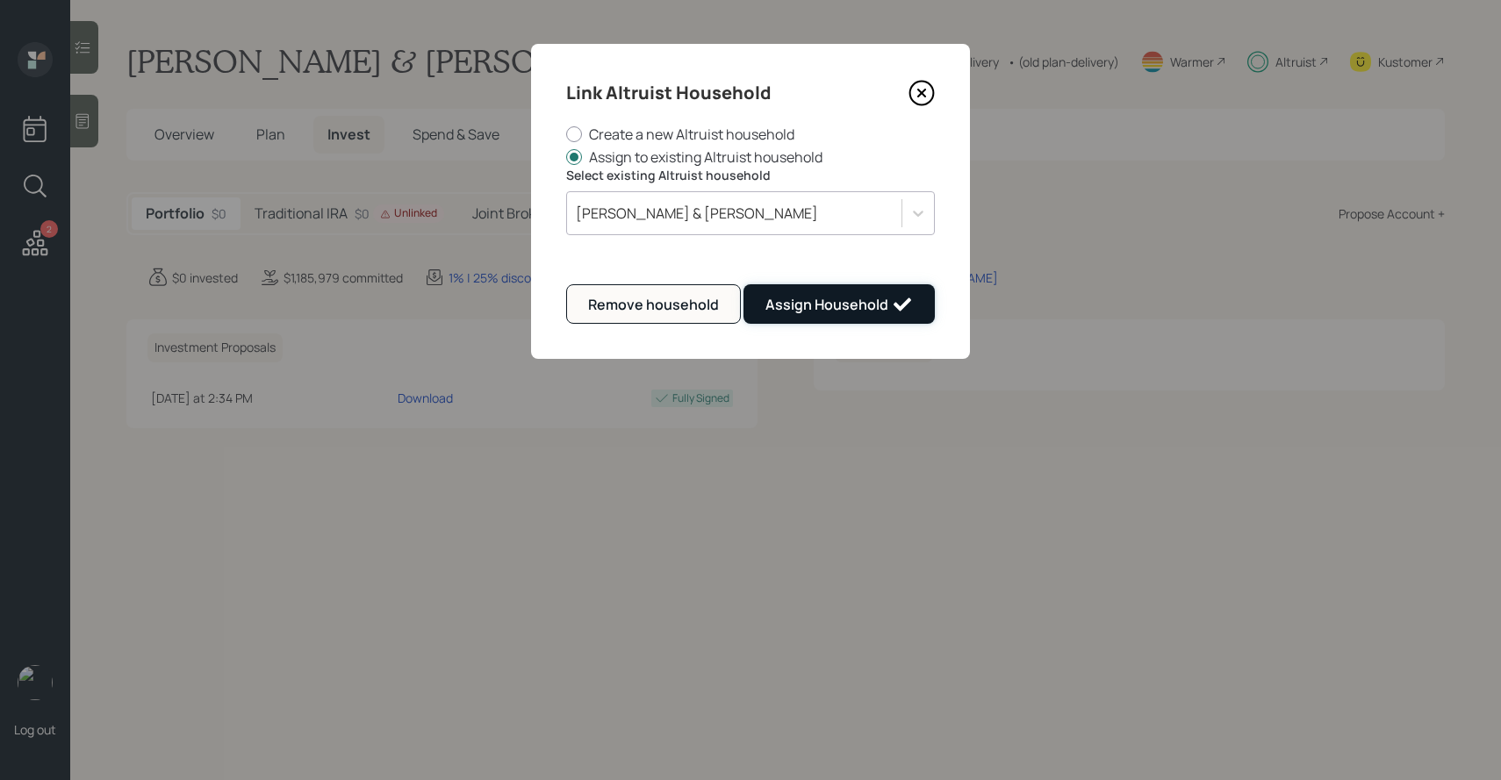
click at [805, 309] on div "Assign Household" at bounding box center [838, 304] width 147 height 21
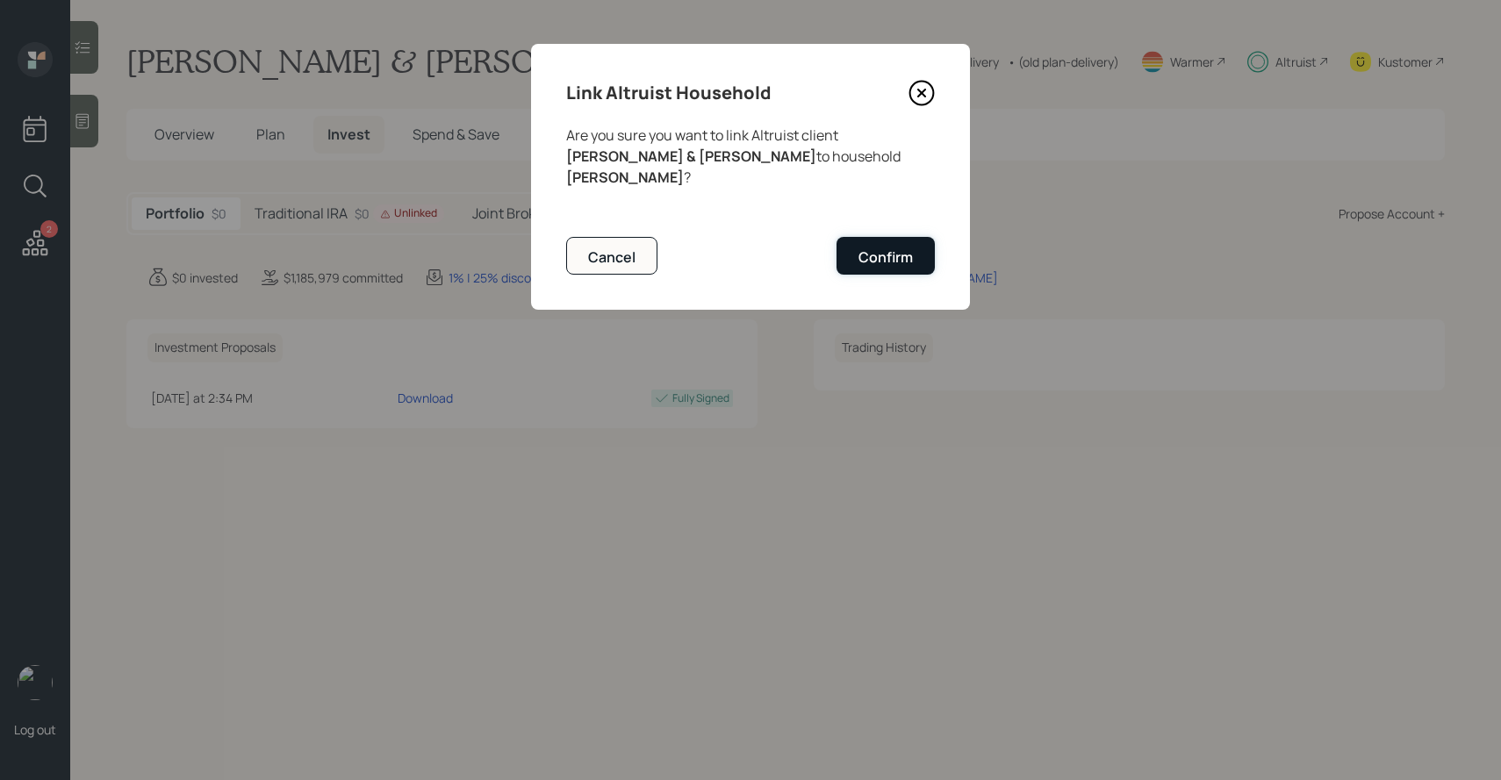
click at [848, 255] on button "Confirm" at bounding box center [886, 256] width 98 height 38
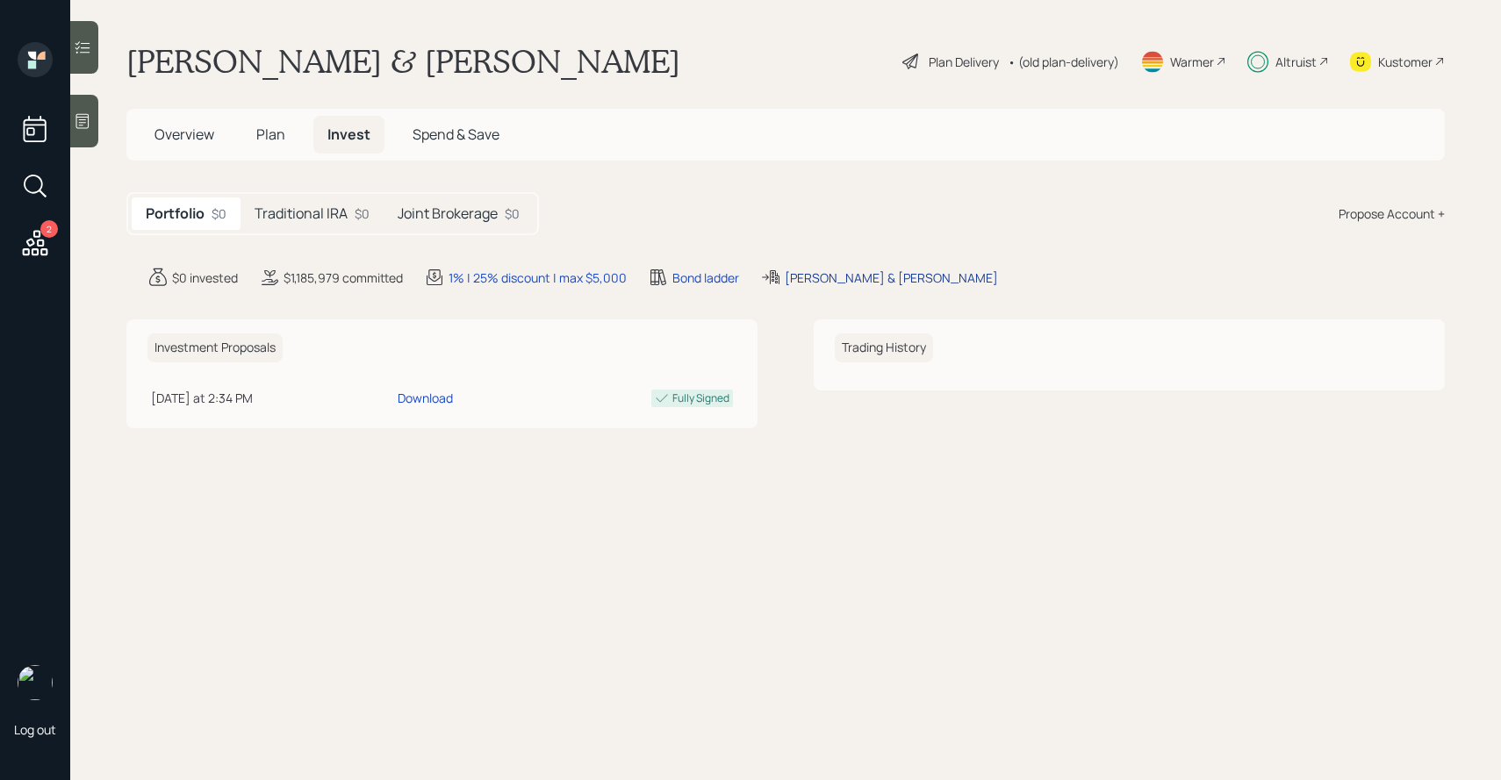
click at [799, 281] on div "[PERSON_NAME] & [PERSON_NAME]" at bounding box center [891, 278] width 213 height 18
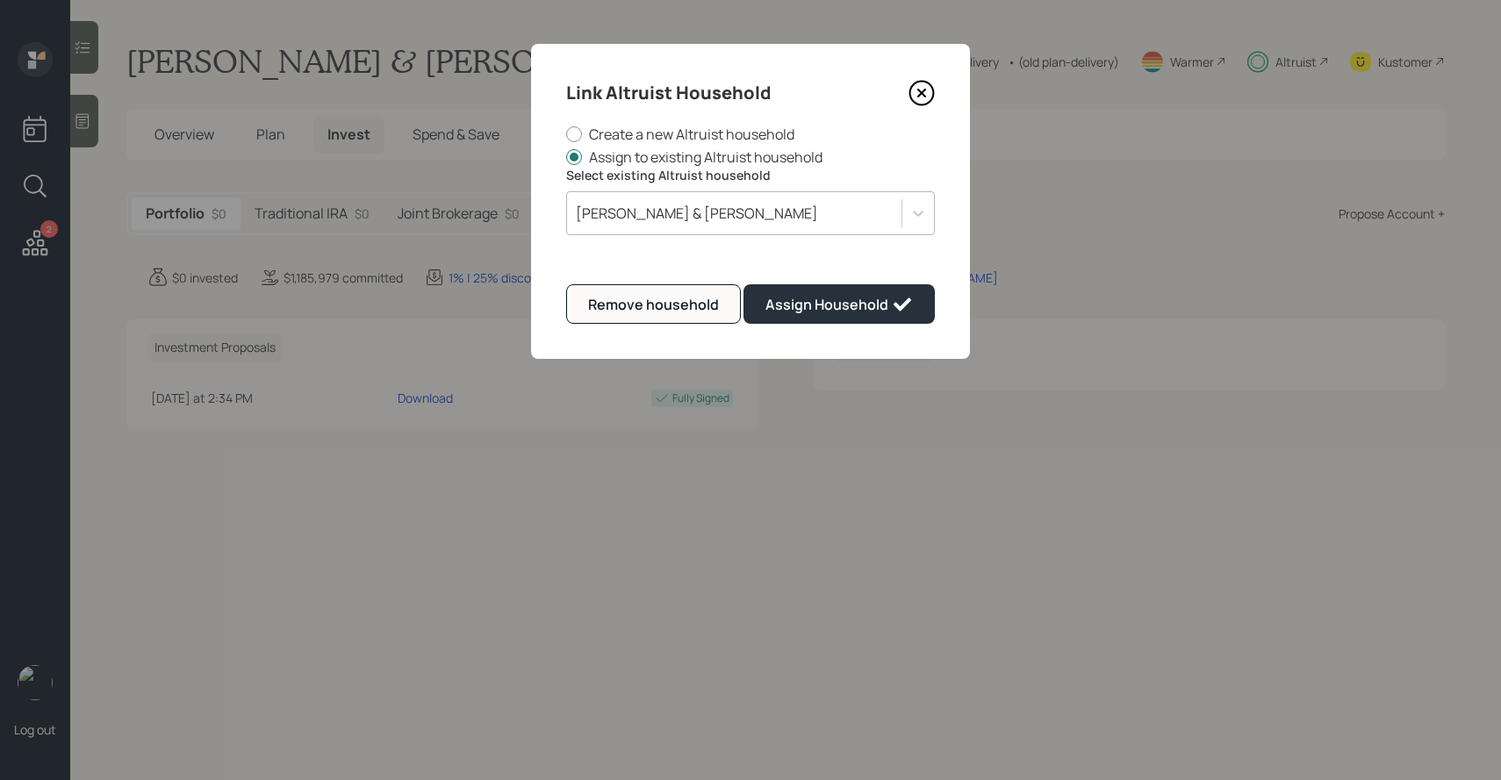
click at [718, 220] on div "[PERSON_NAME] & [PERSON_NAME]" at bounding box center [697, 213] width 242 height 19
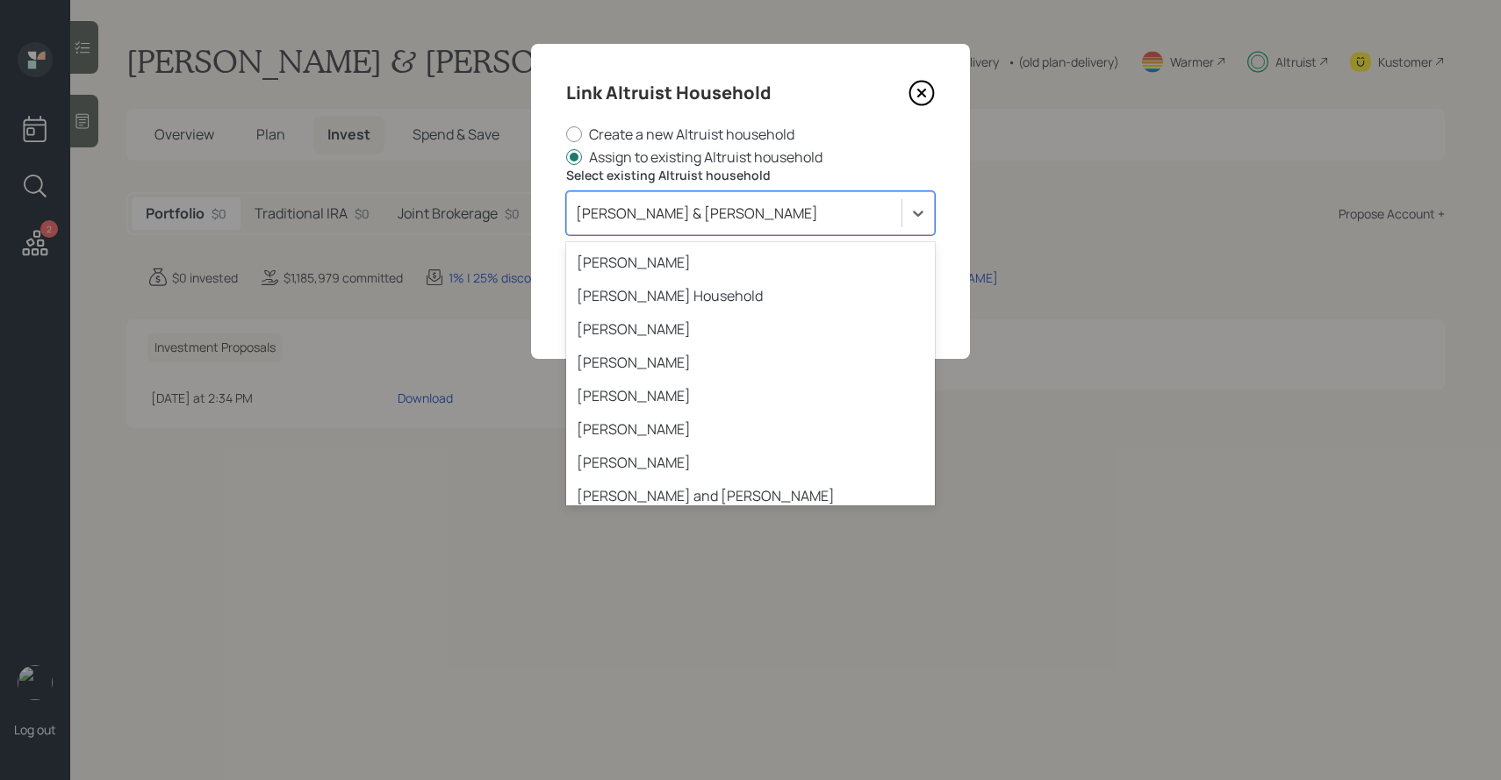
scroll to position [2345, 0]
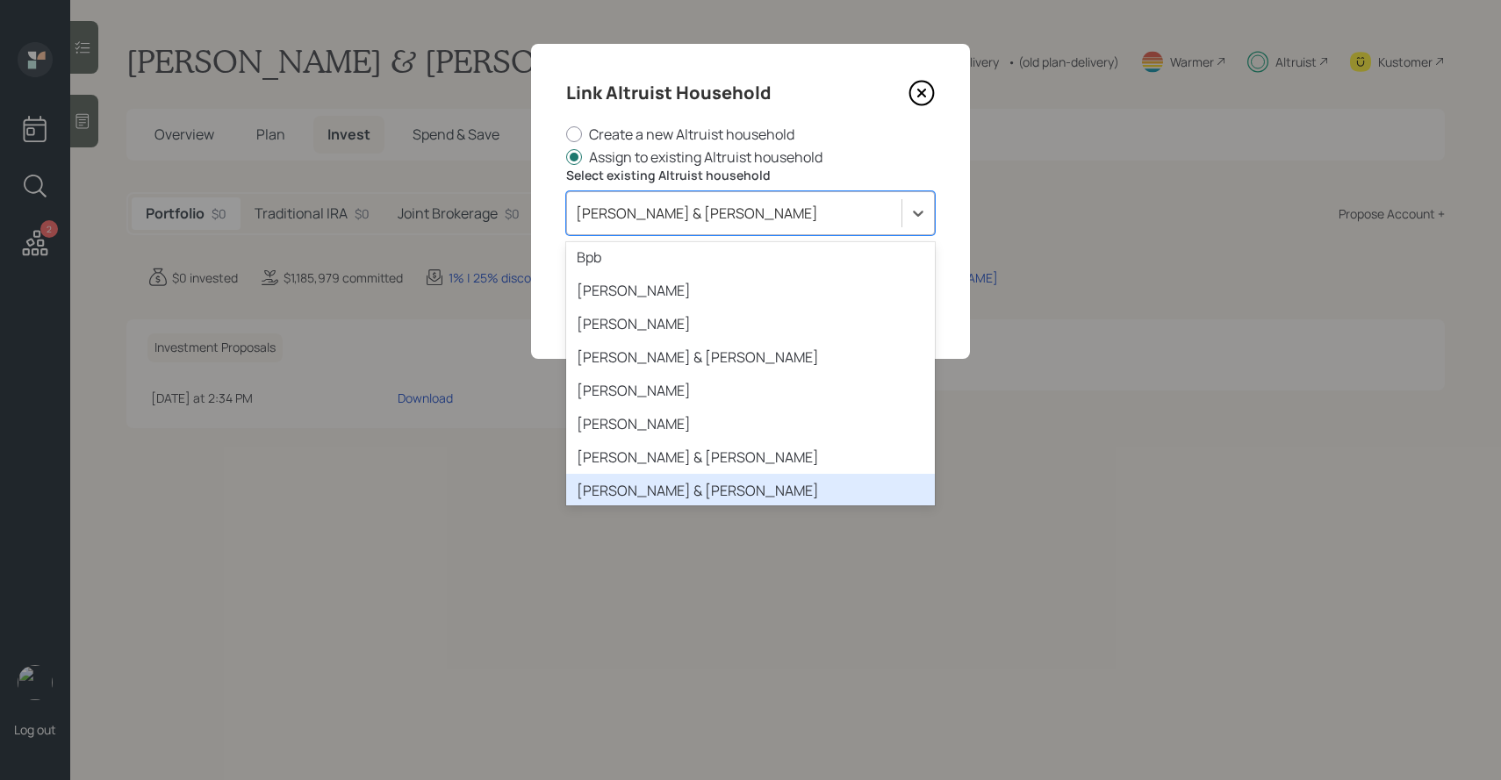
click at [672, 474] on div "[PERSON_NAME] & [PERSON_NAME]" at bounding box center [750, 490] width 369 height 33
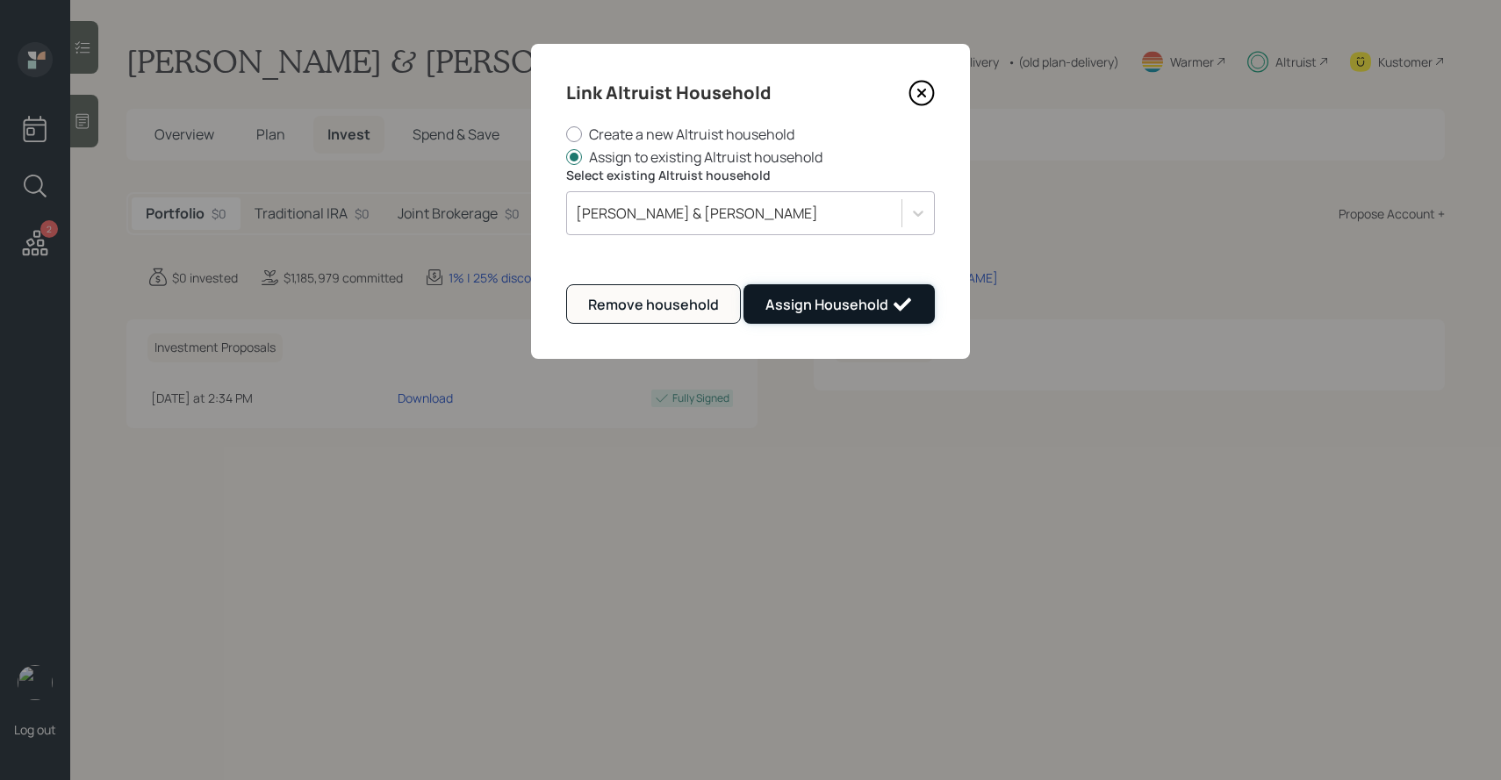
click at [813, 294] on div "Assign Household" at bounding box center [838, 304] width 147 height 21
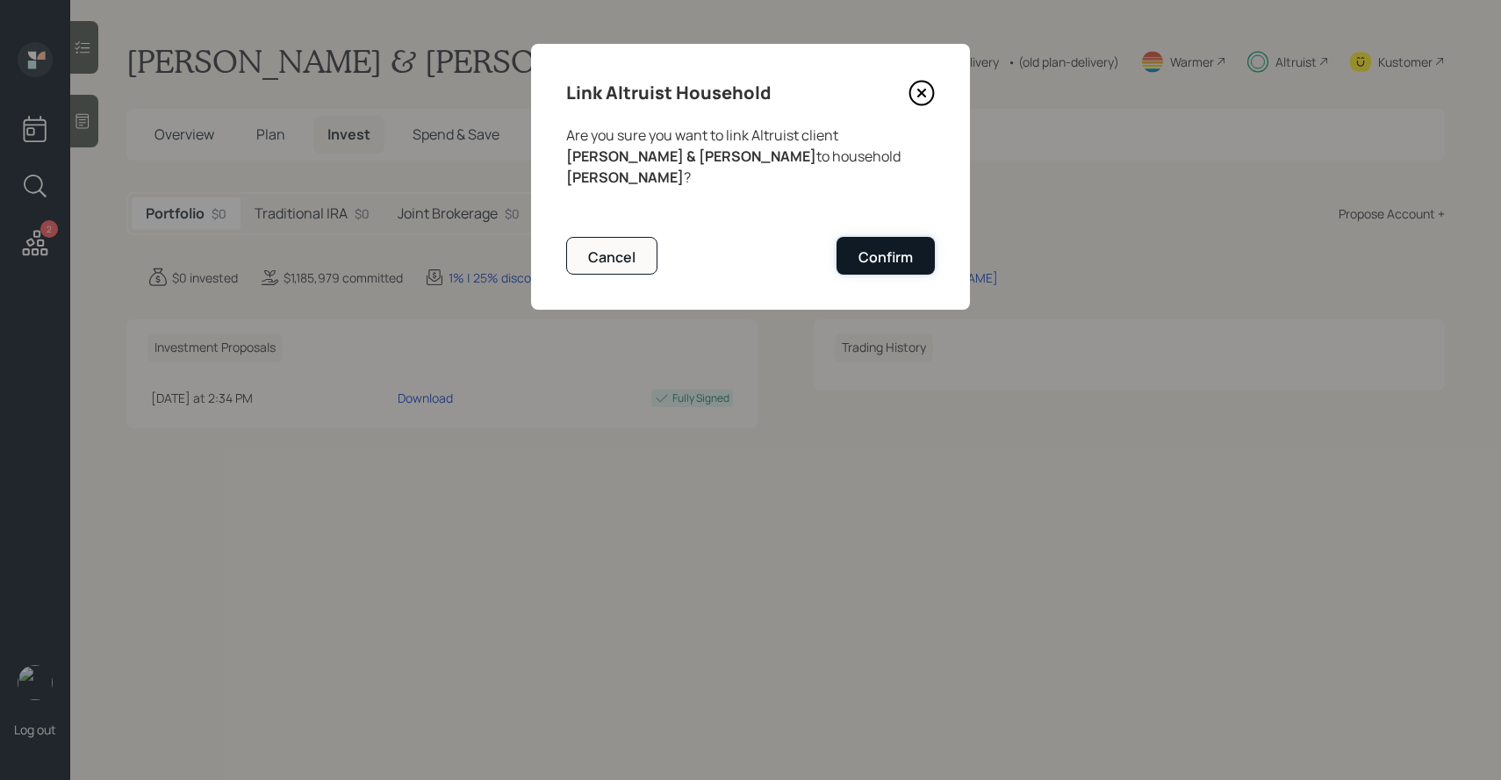
click at [868, 248] on div "Confirm" at bounding box center [885, 257] width 54 height 19
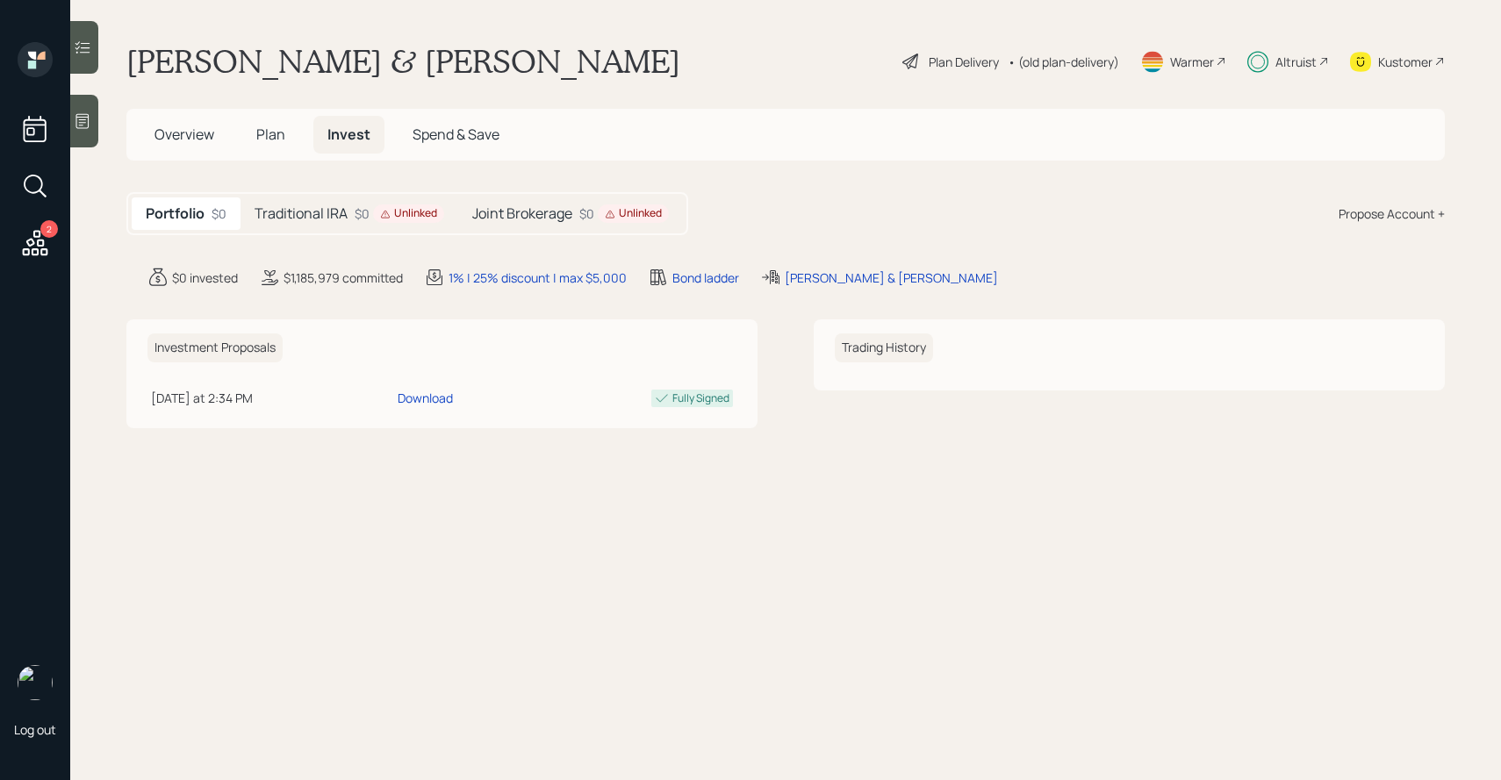
click at [569, 226] on div "Joint Brokerage $0 Unlinked" at bounding box center [570, 214] width 225 height 32
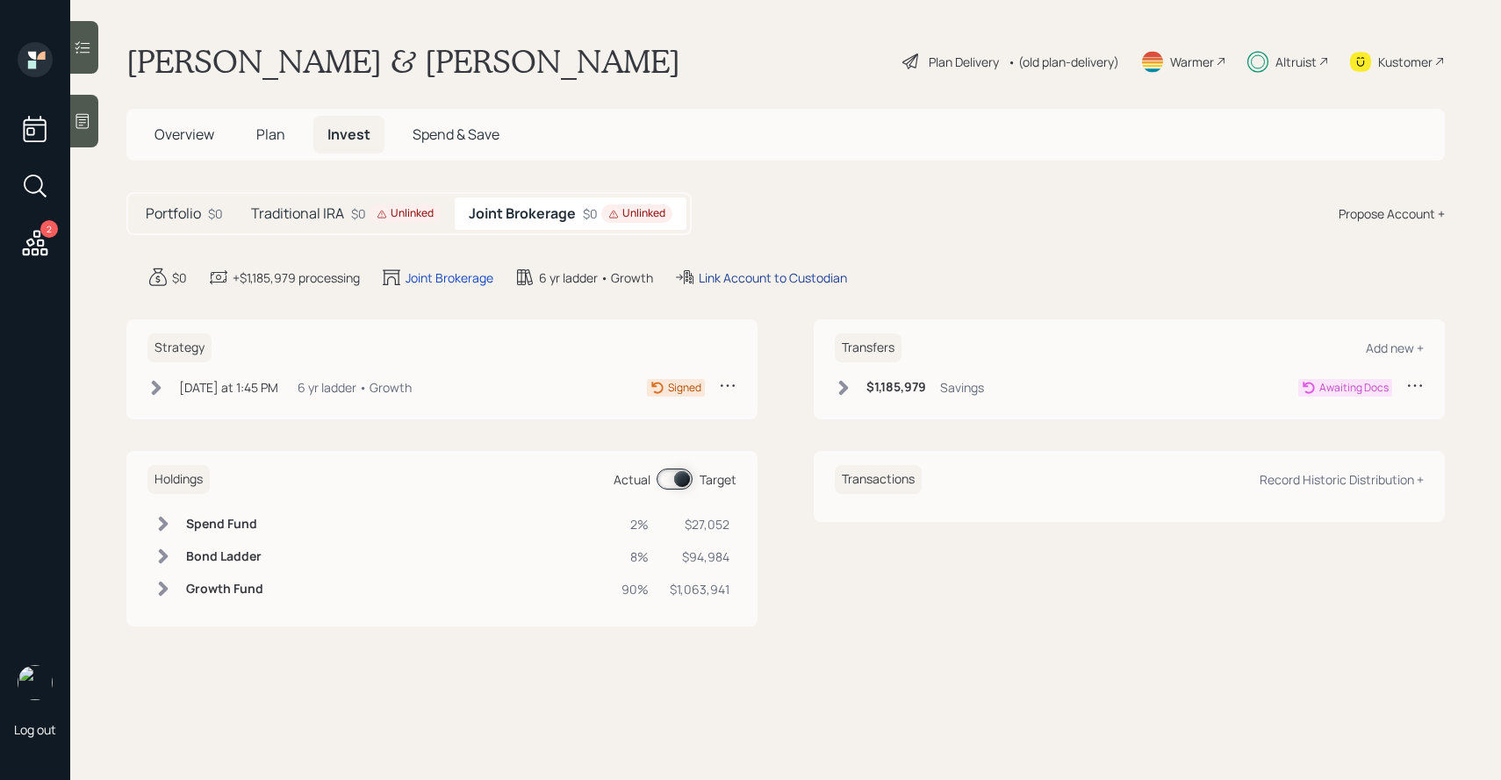
click at [741, 281] on div "Link Account to Custodian" at bounding box center [773, 278] width 148 height 18
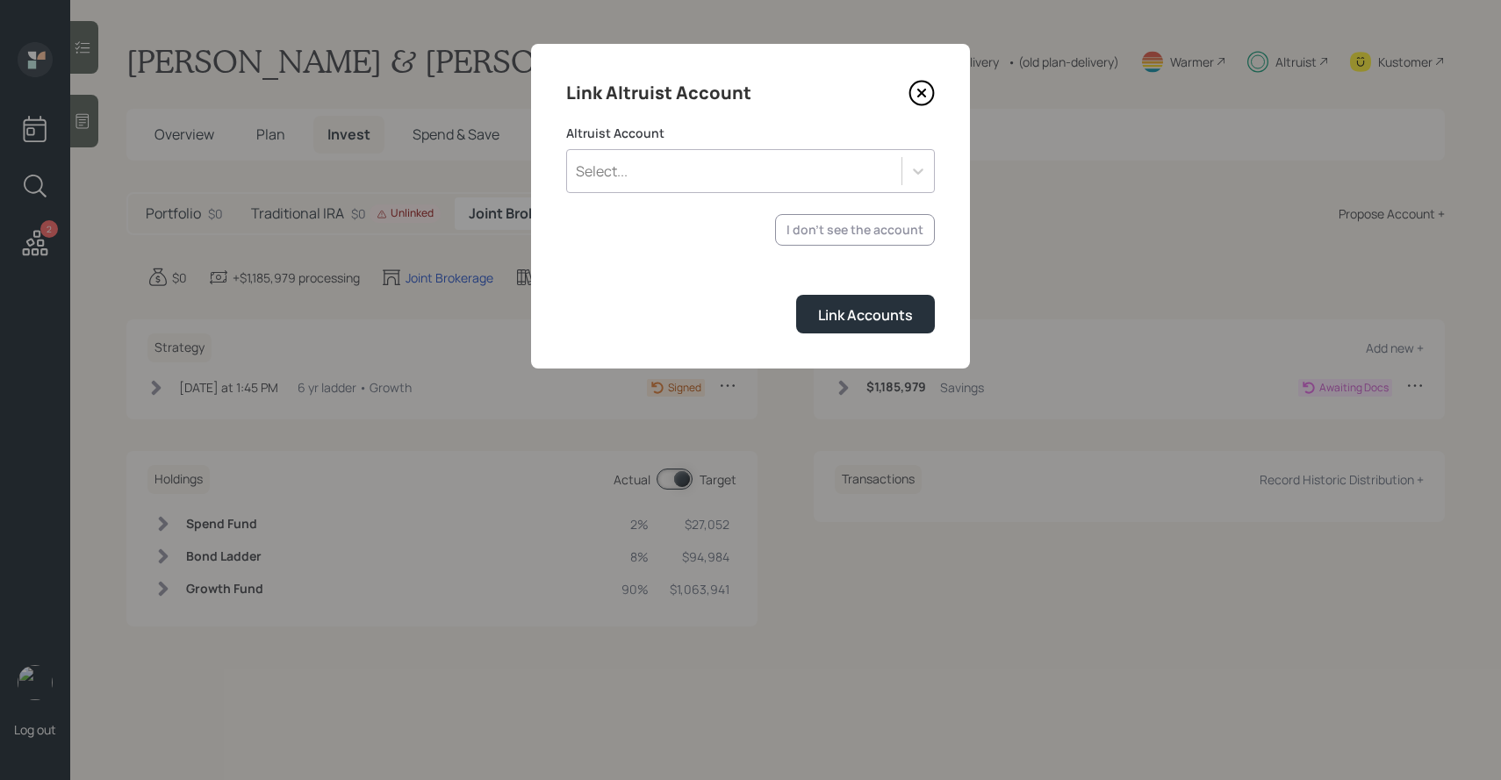
click at [701, 189] on div "Select..." at bounding box center [750, 171] width 369 height 44
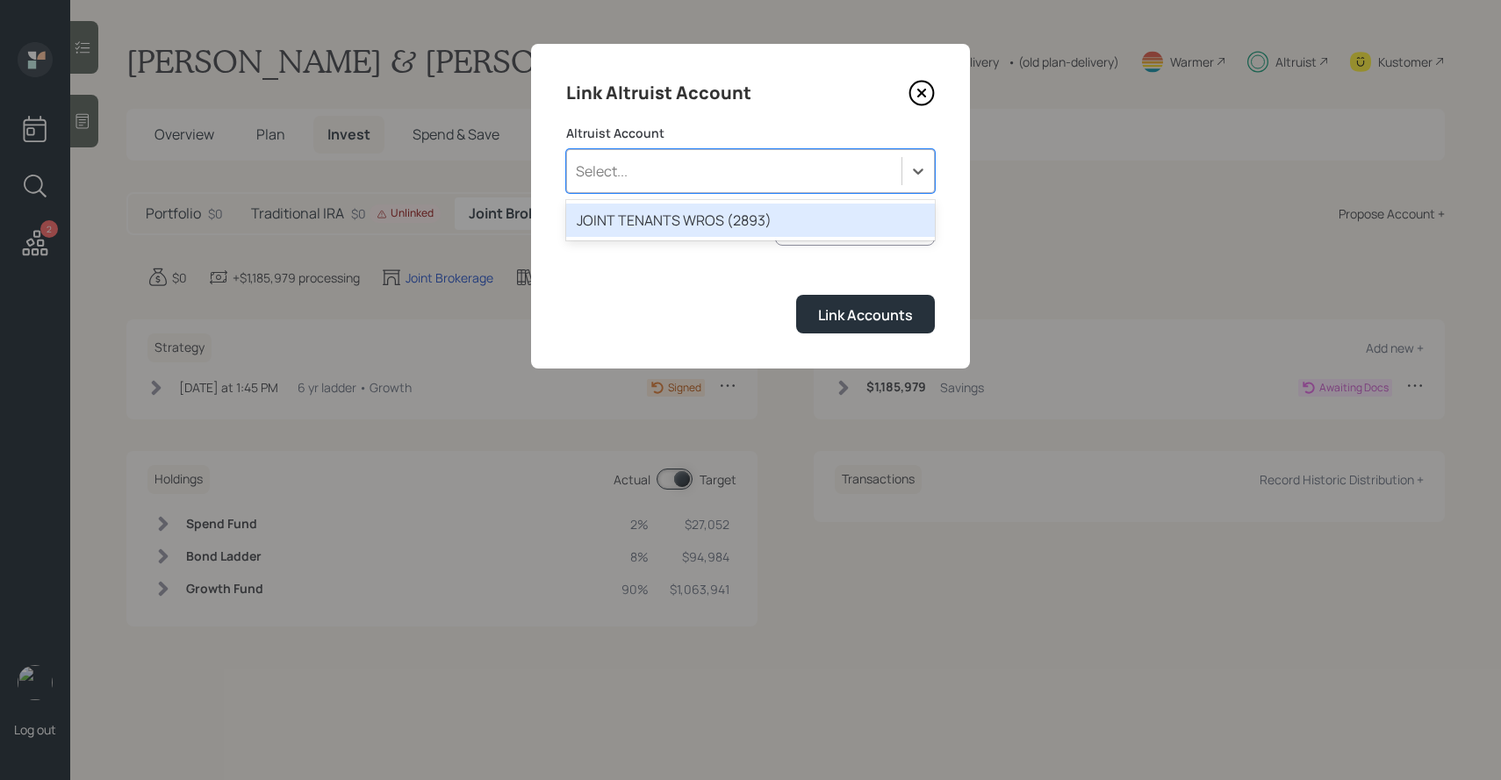
click at [700, 217] on div "JOINT TENANTS WROS (2893)" at bounding box center [750, 220] width 369 height 33
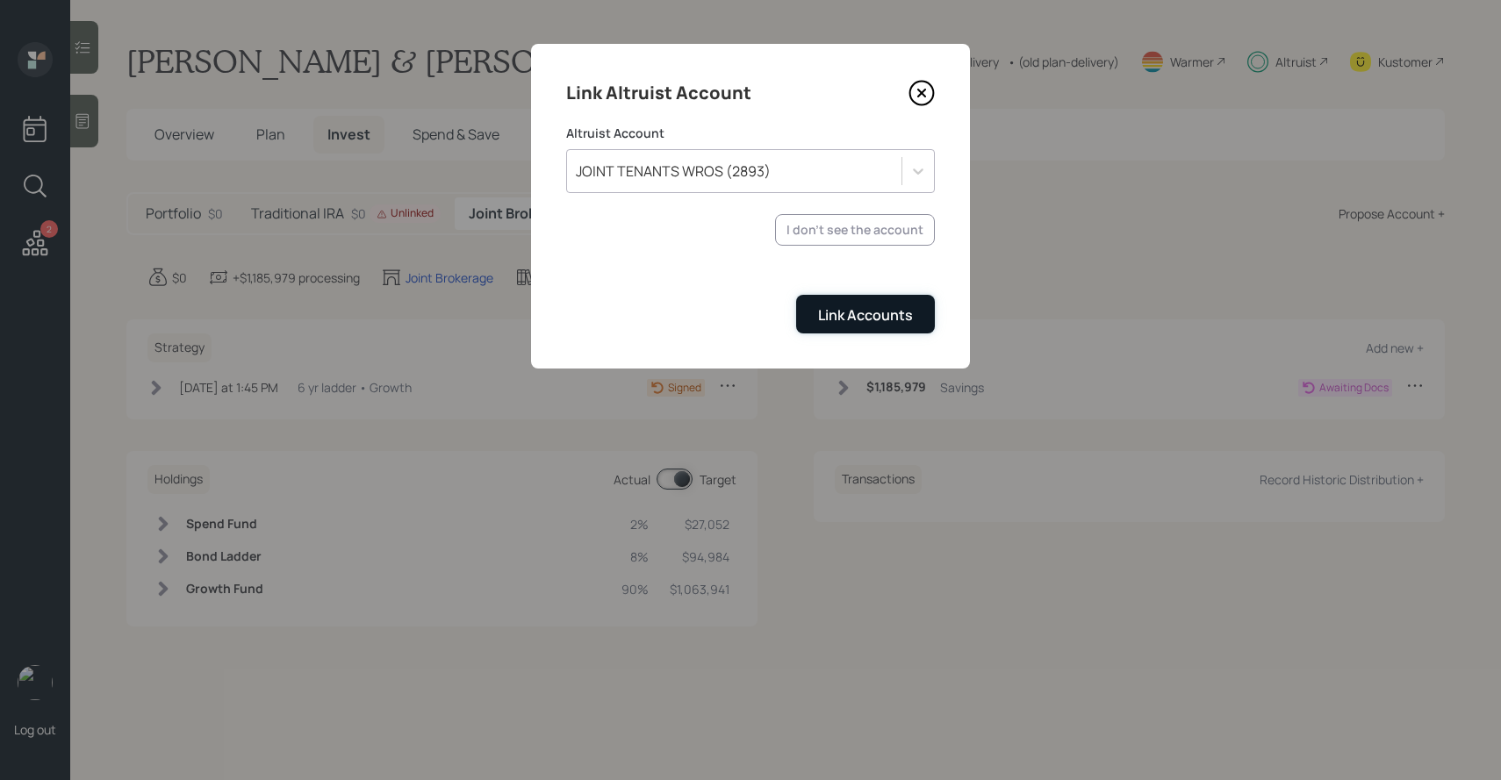
click at [839, 307] on div "Link Accounts" at bounding box center [865, 314] width 95 height 19
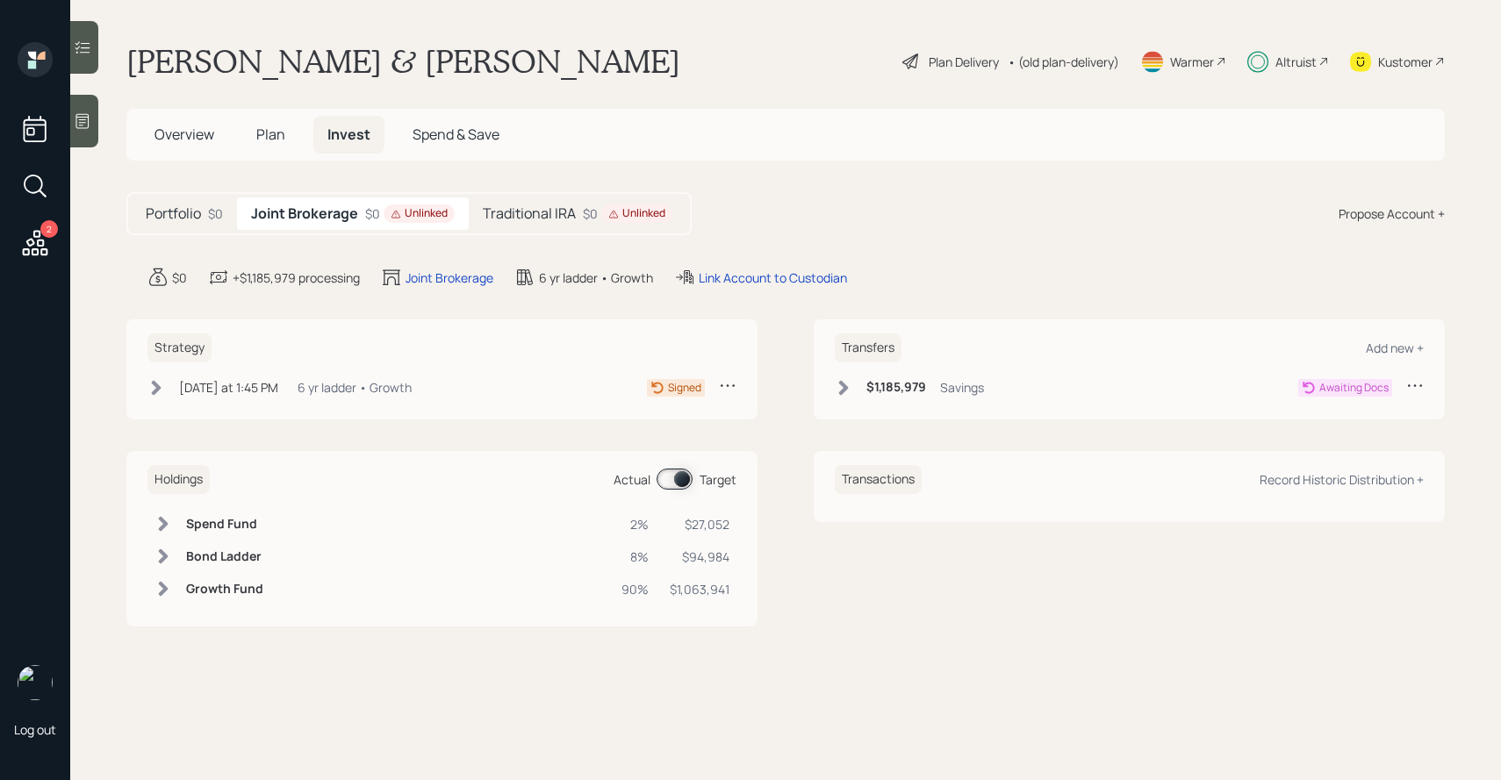
click at [610, 217] on icon at bounding box center [613, 214] width 11 height 11
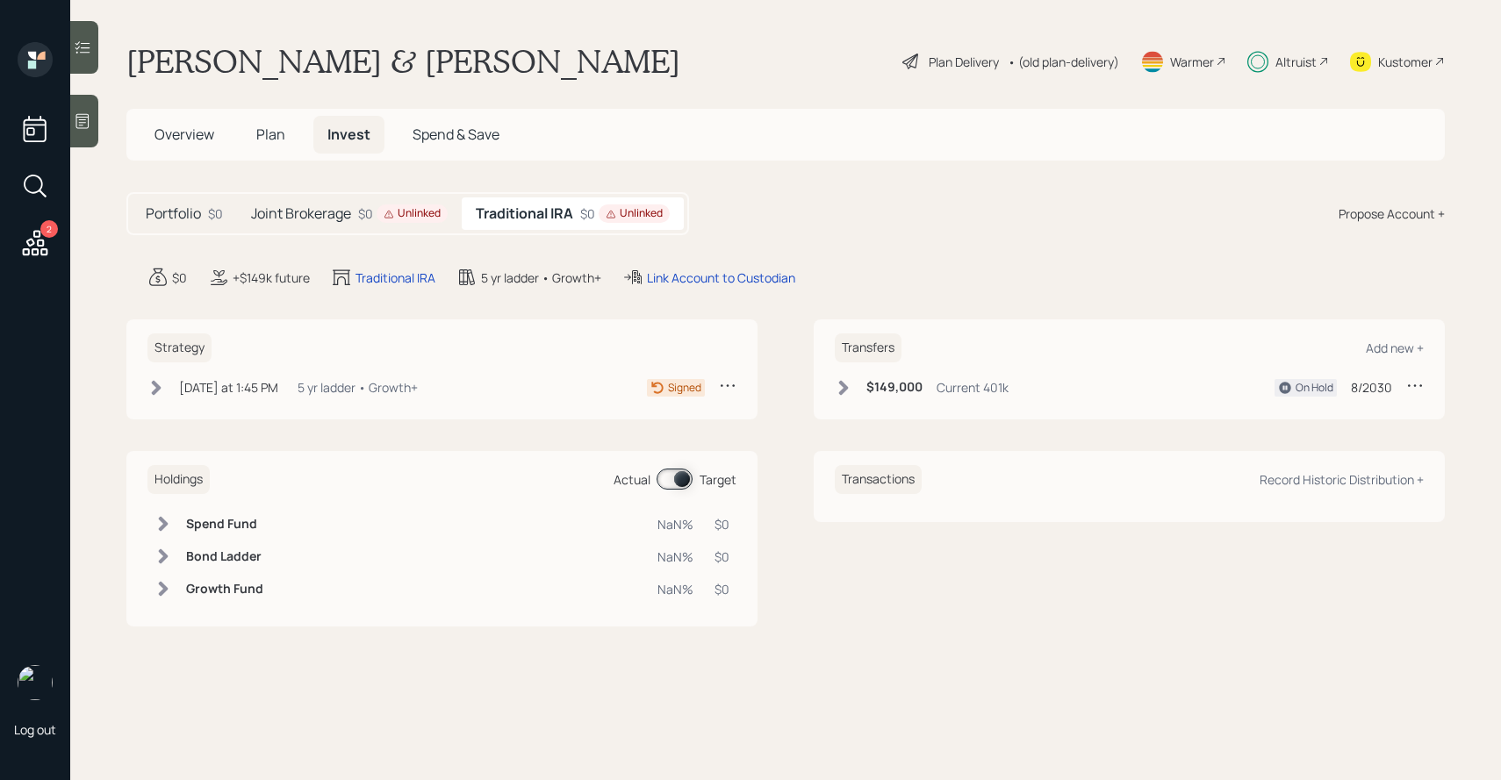
click at [399, 228] on div "Joint Brokerage $0 Unlinked" at bounding box center [349, 214] width 225 height 32
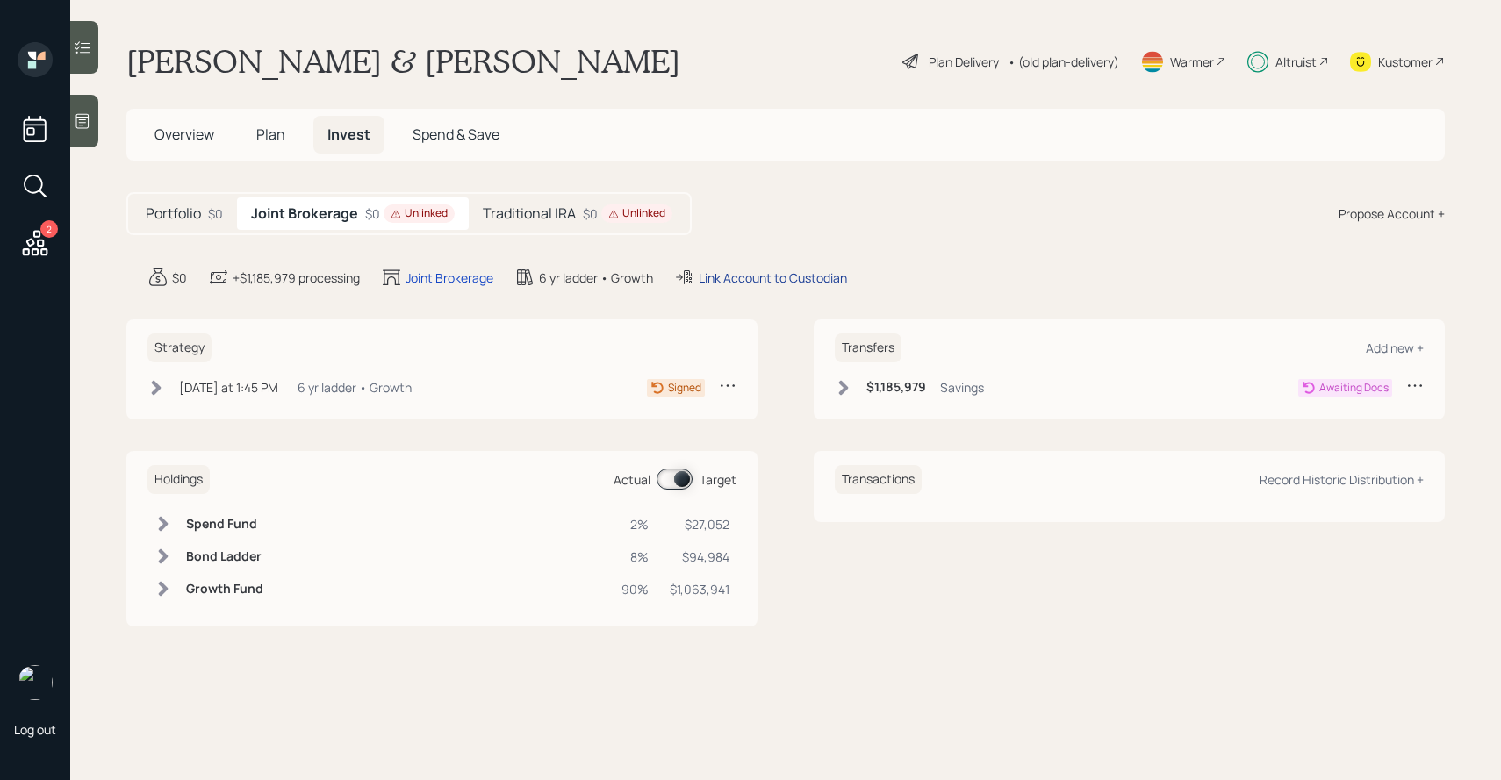
click at [703, 269] on div "Link Account to Custodian" at bounding box center [773, 278] width 148 height 18
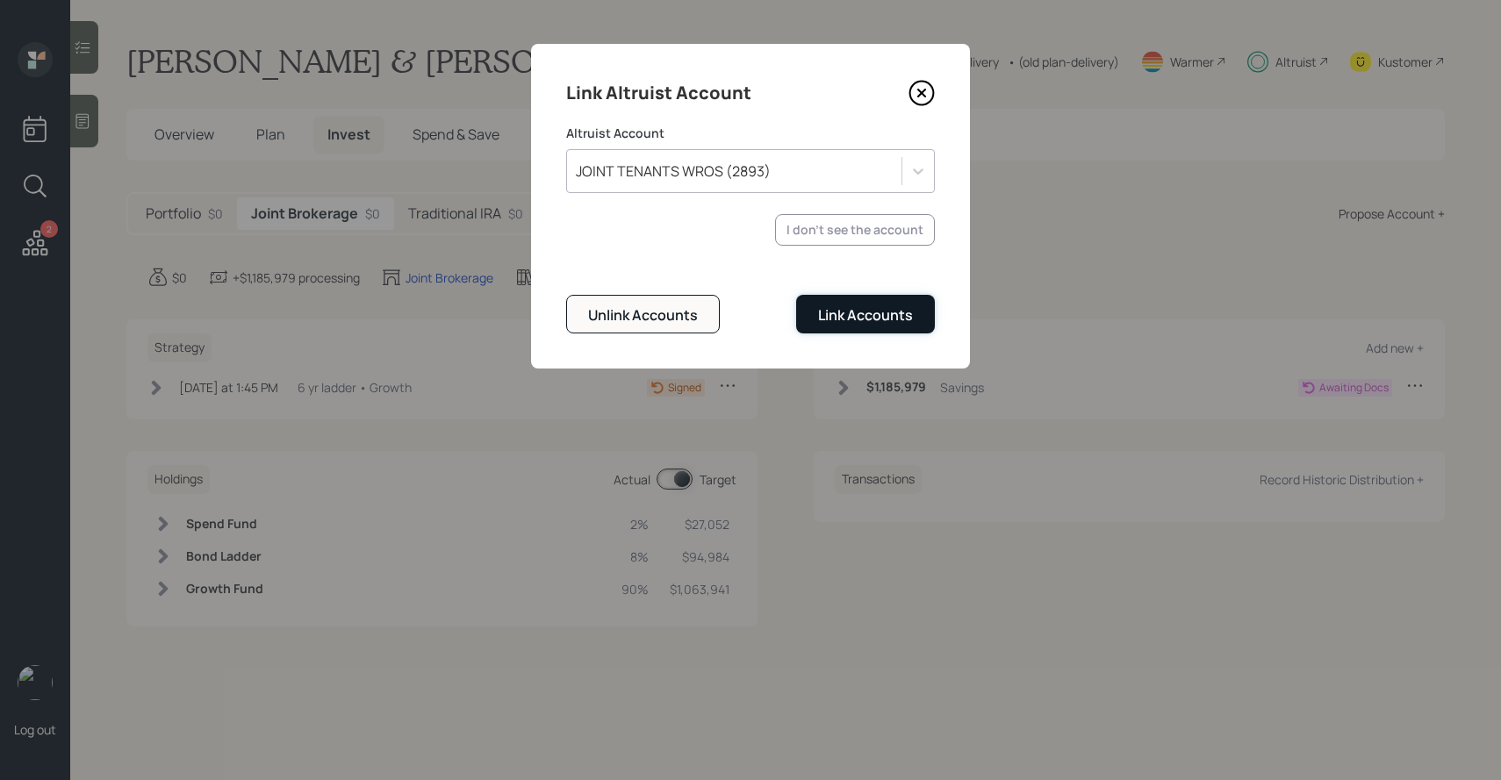
click at [847, 317] on div "Link Accounts" at bounding box center [865, 314] width 95 height 19
